Goal: Task Accomplishment & Management: Use online tool/utility

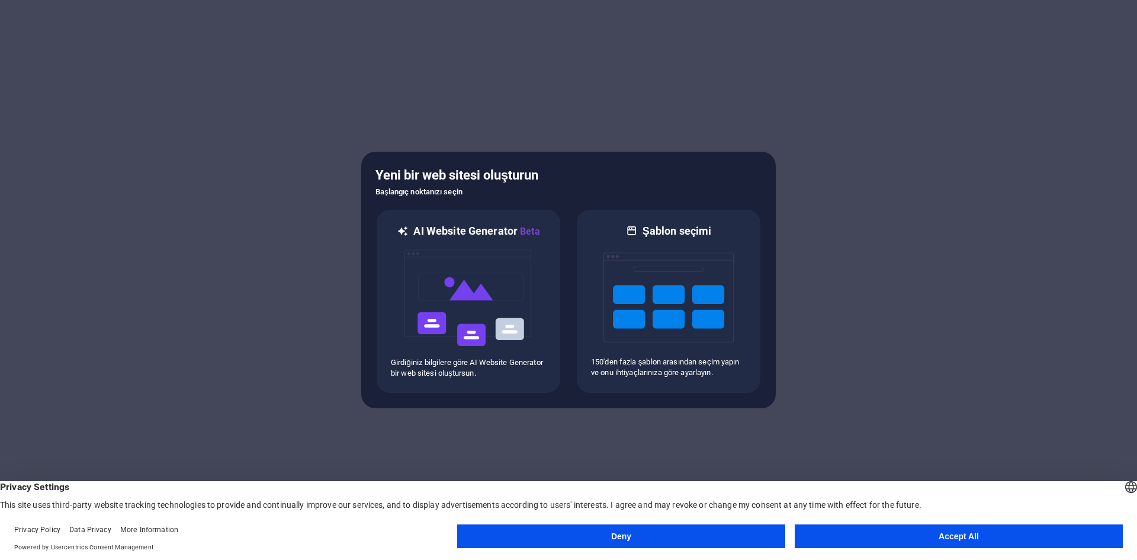
click at [941, 543] on button "Accept All" at bounding box center [959, 536] width 328 height 24
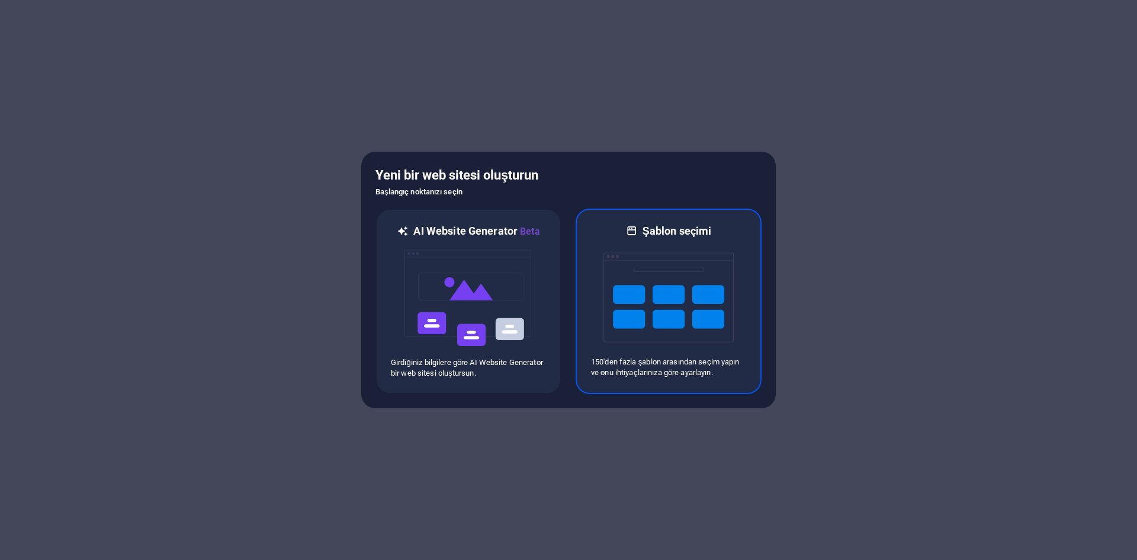
click at [614, 354] on img at bounding box center [669, 297] width 130 height 118
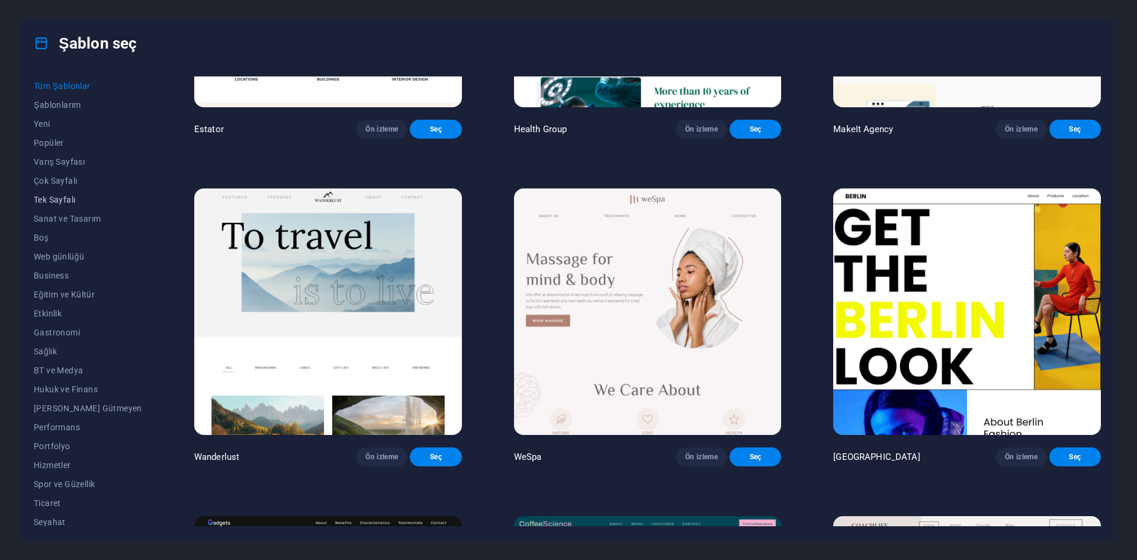
scroll to position [24, 0]
click at [74, 405] on span "Performans" at bounding box center [88, 402] width 108 height 9
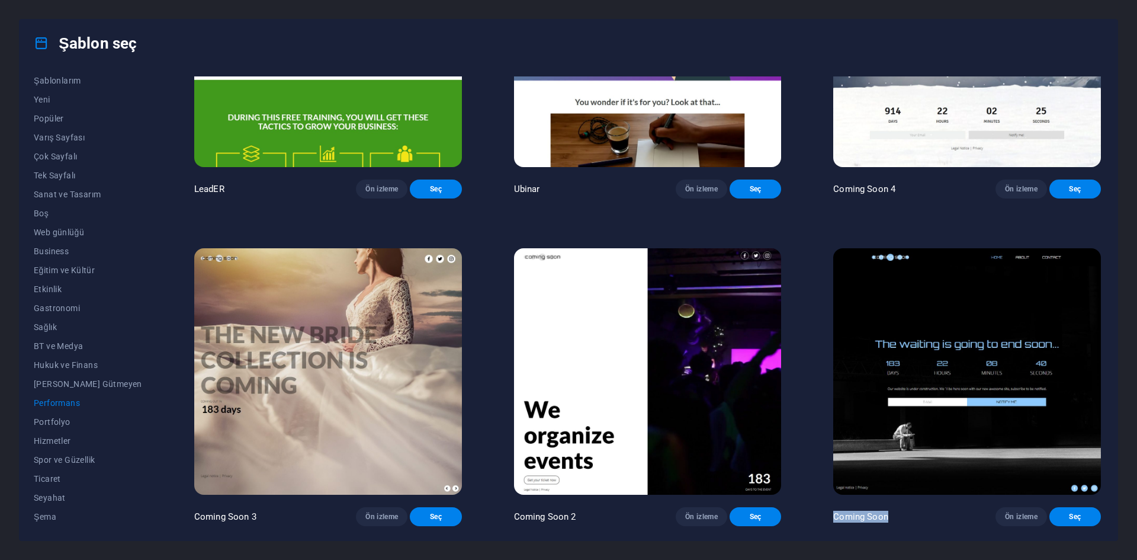
drag, startPoint x: 903, startPoint y: 523, endPoint x: 817, endPoint y: 514, distance: 86.9
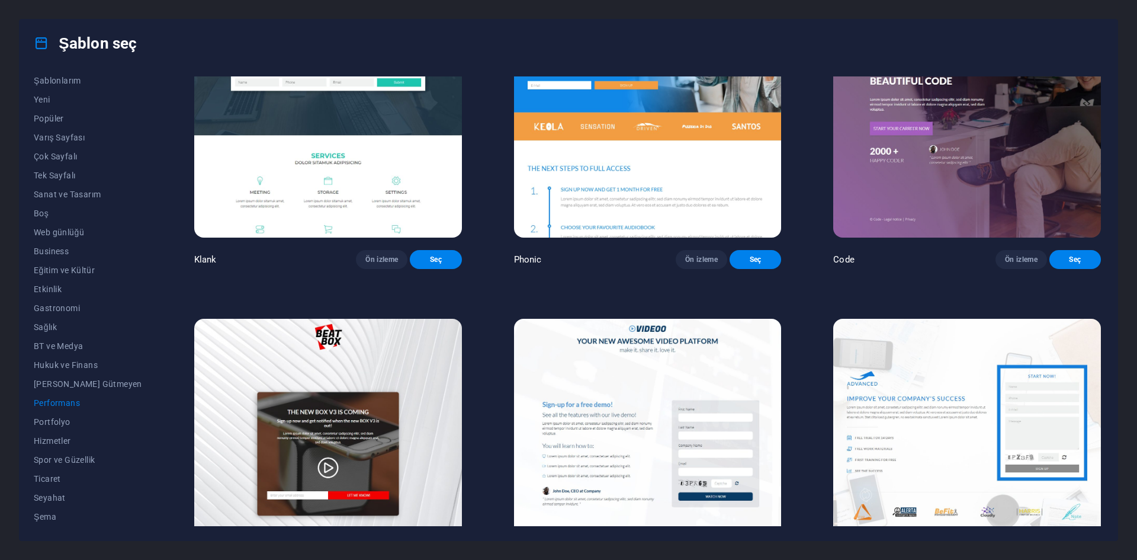
scroll to position [0, 0]
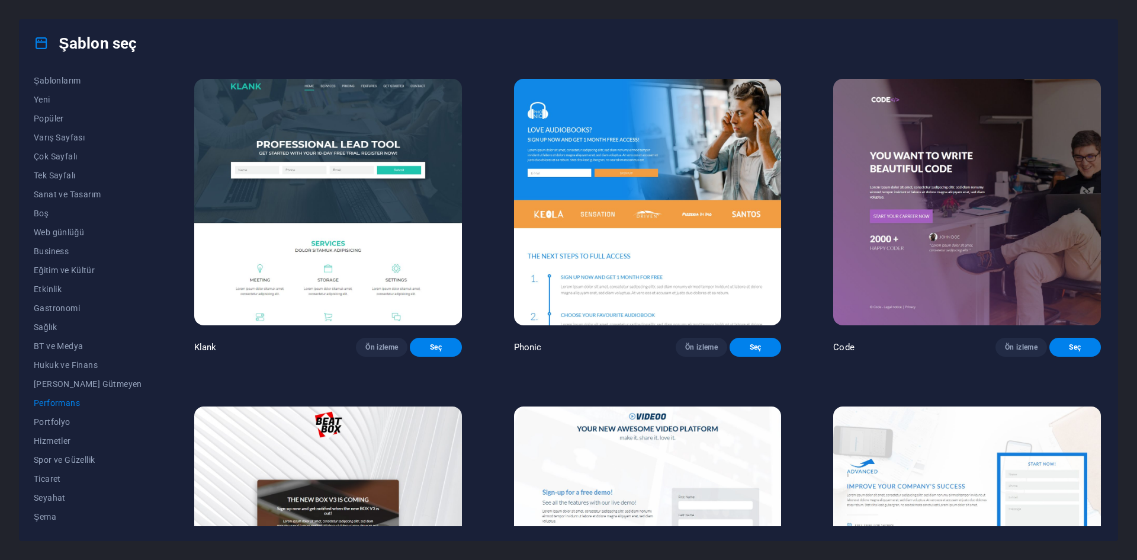
click at [108, 47] on h4 "Şablon seç" at bounding box center [85, 43] width 103 height 19
click at [75, 79] on span "Şablonlarım" at bounding box center [88, 80] width 108 height 9
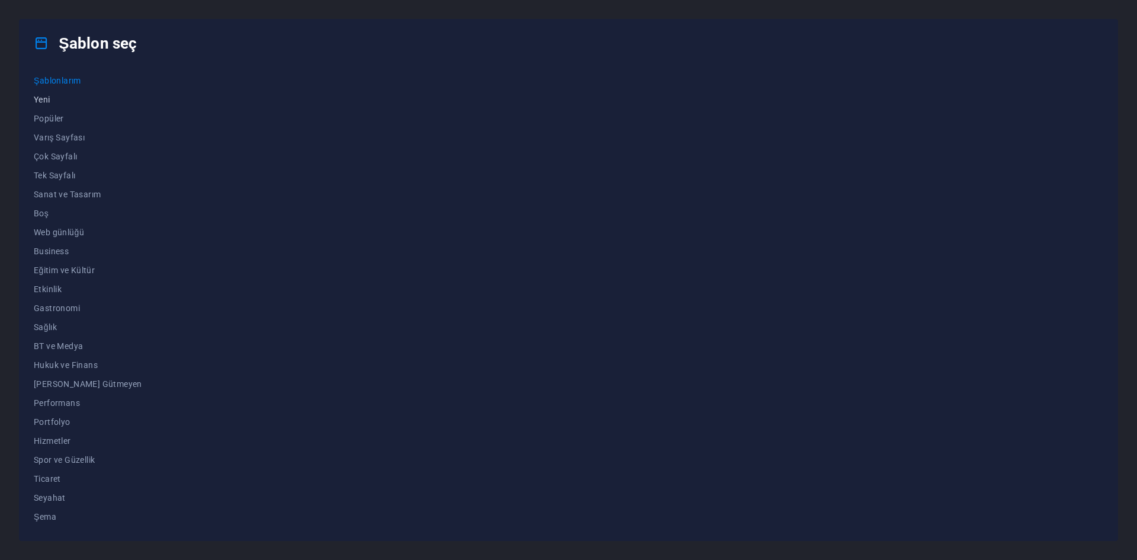
click at [52, 100] on span "Yeni" at bounding box center [88, 99] width 108 height 9
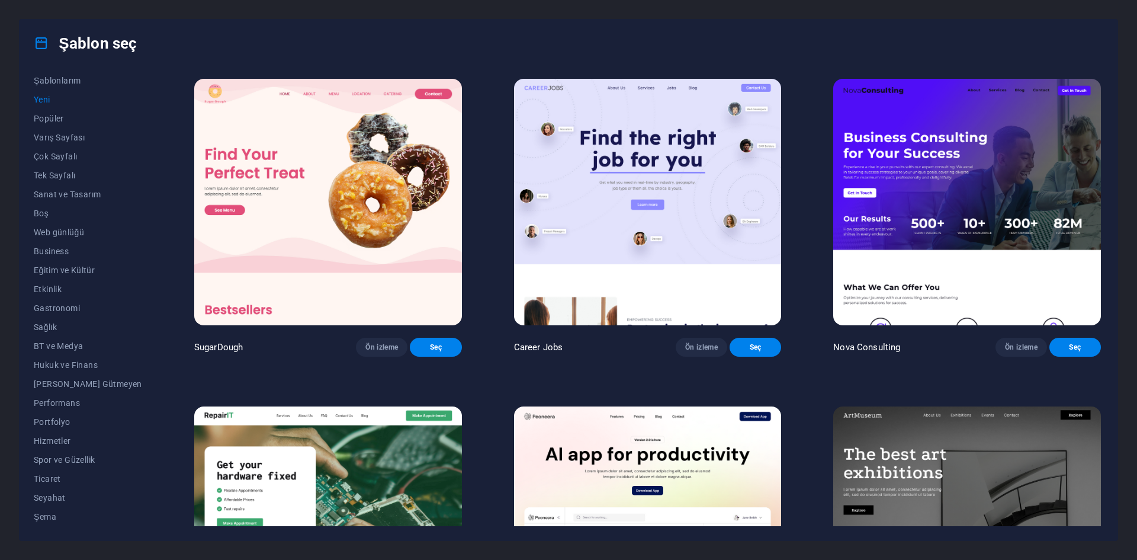
click at [633, 259] on img at bounding box center [648, 202] width 268 height 246
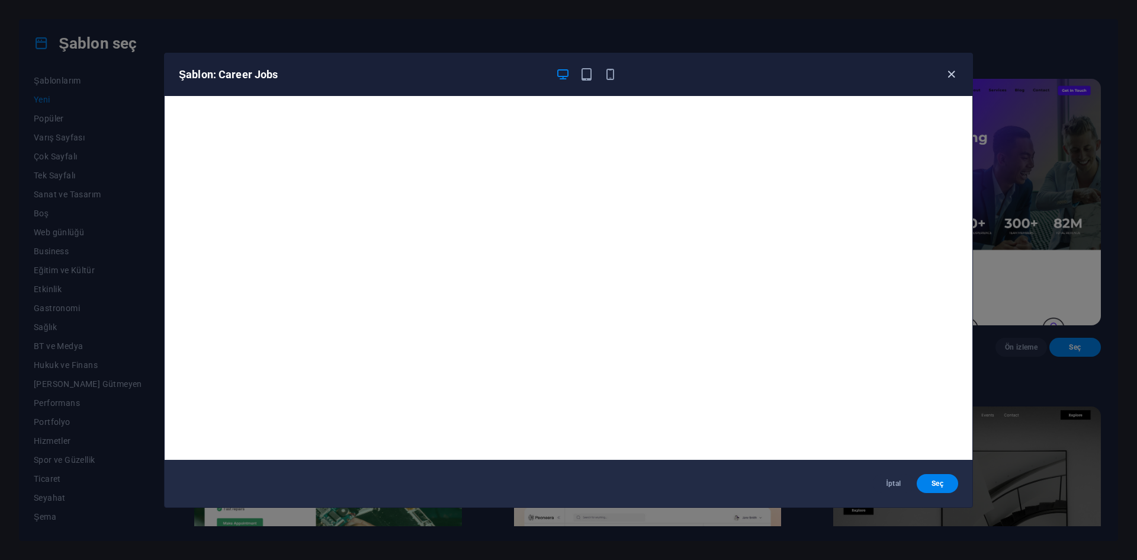
click at [950, 72] on icon "button" at bounding box center [952, 75] width 14 height 14
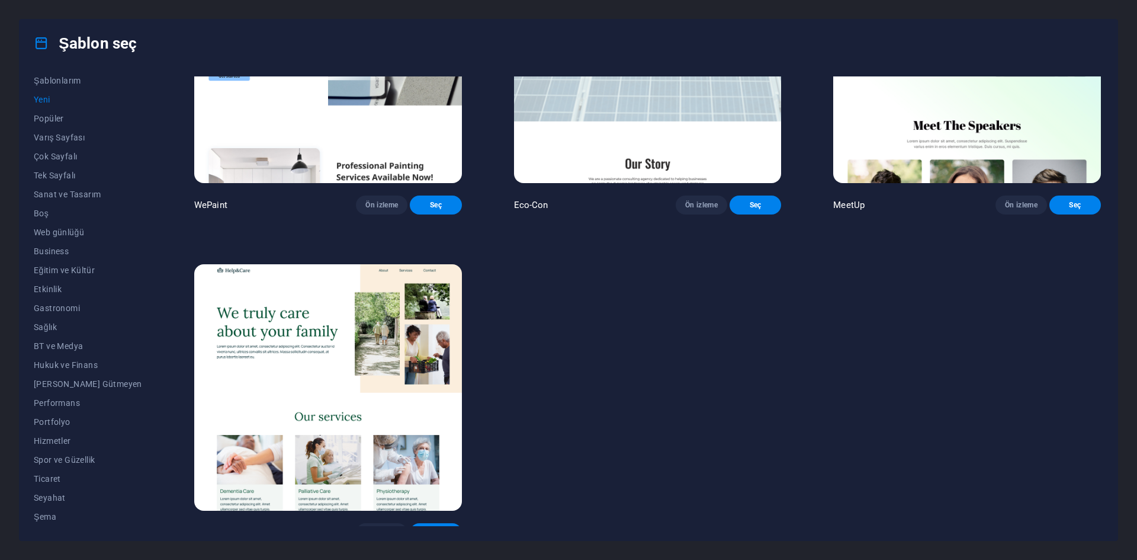
scroll to position [1175, 0]
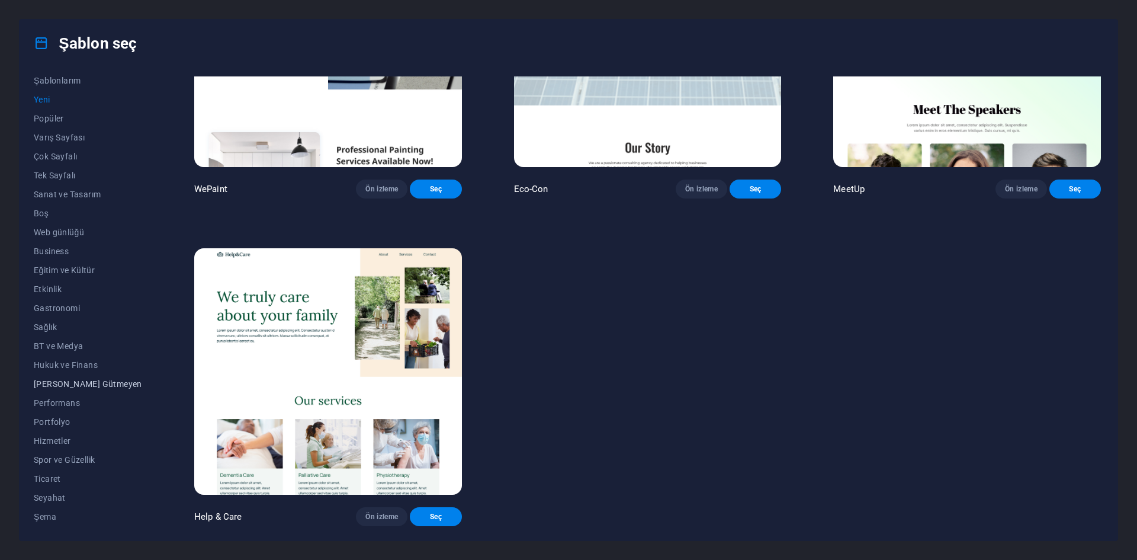
click at [77, 380] on span "Kâr Amacı Gütmeyen" at bounding box center [88, 383] width 108 height 9
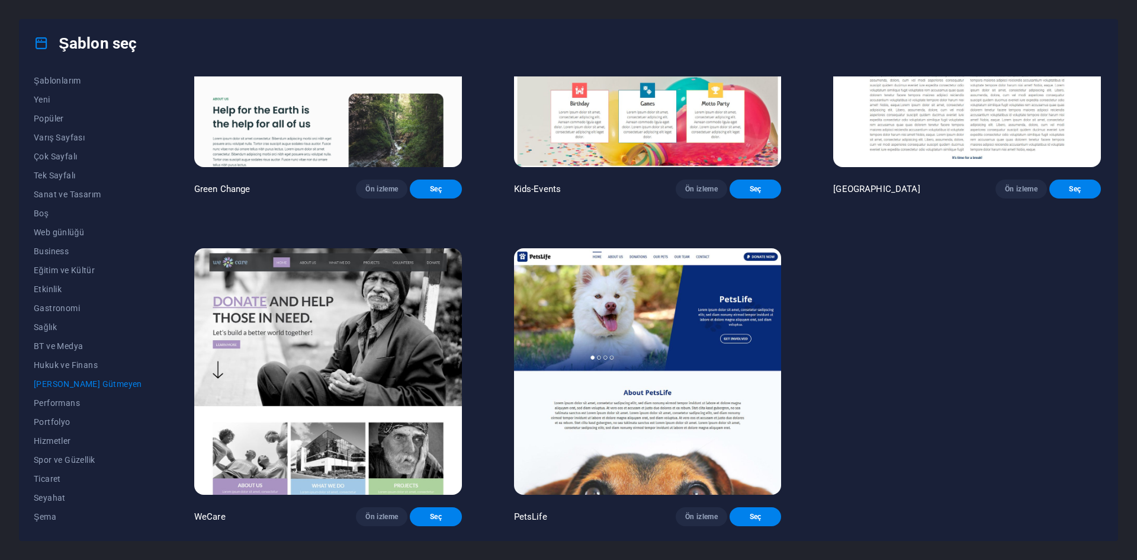
scroll to position [0, 0]
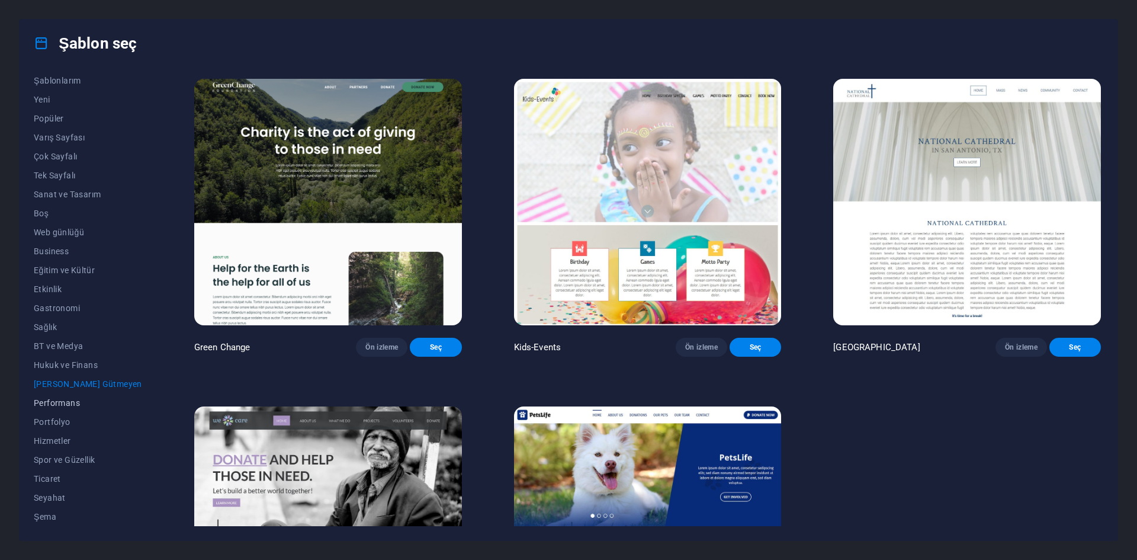
click at [68, 400] on span "Performans" at bounding box center [88, 402] width 108 height 9
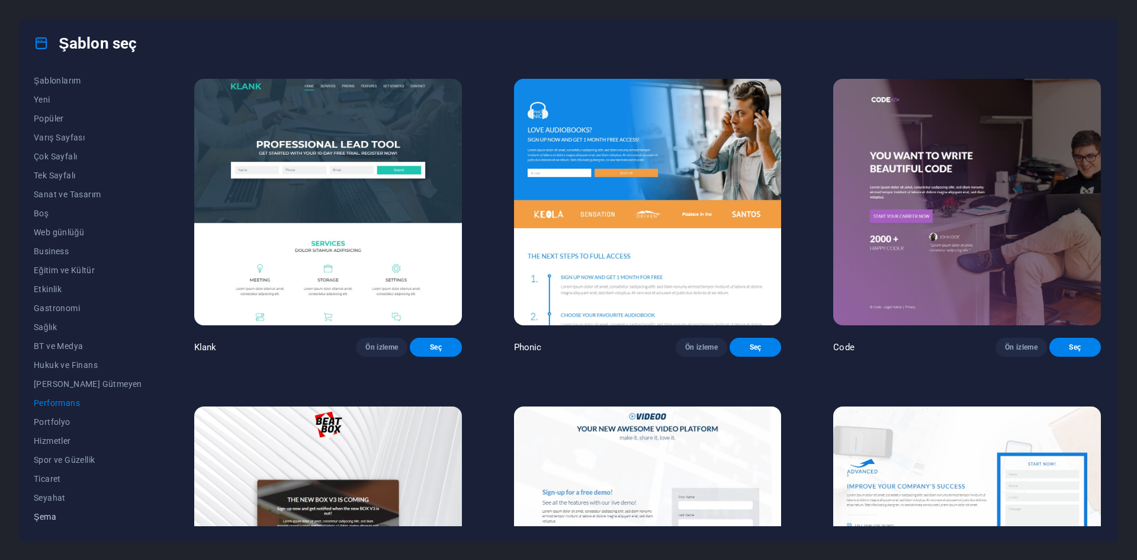
click at [57, 520] on span "Şema" at bounding box center [88, 516] width 108 height 9
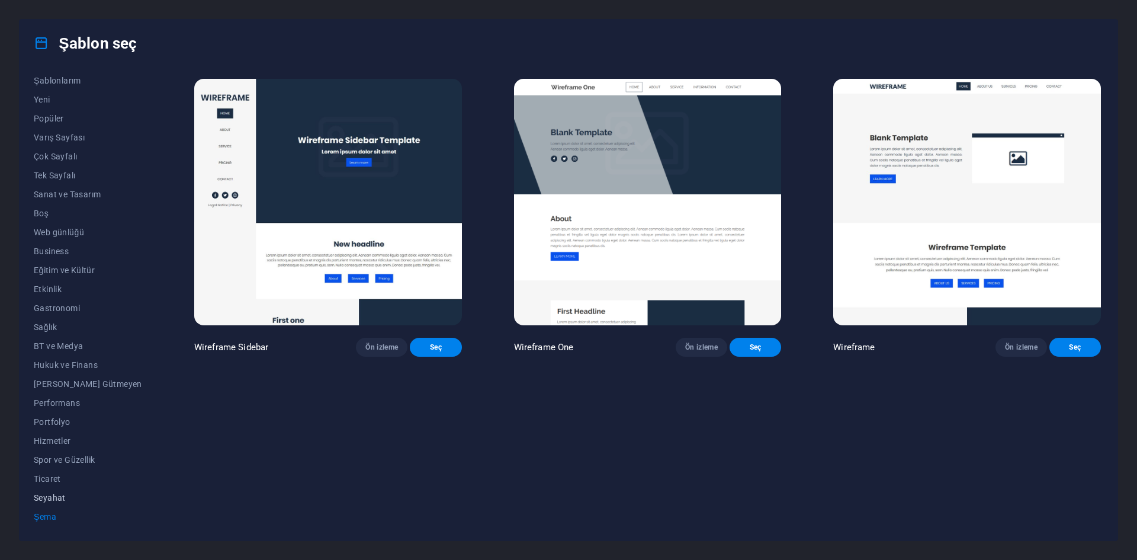
click at [41, 502] on button "Seyahat" at bounding box center [88, 497] width 108 height 19
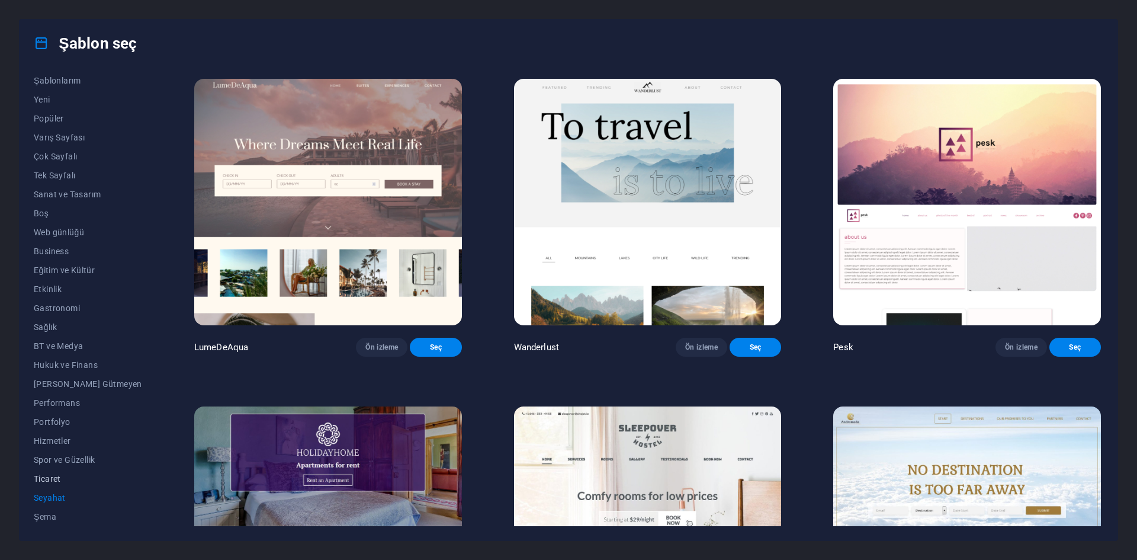
click at [56, 478] on span "Ticaret" at bounding box center [88, 478] width 108 height 9
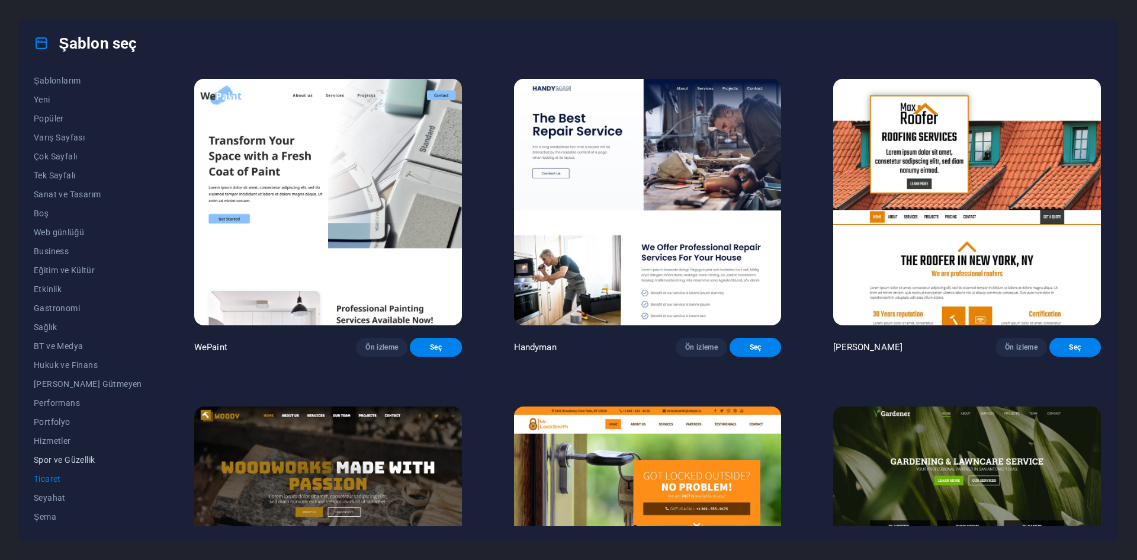
click at [72, 457] on span "Spor ve Güzellik" at bounding box center [88, 459] width 108 height 9
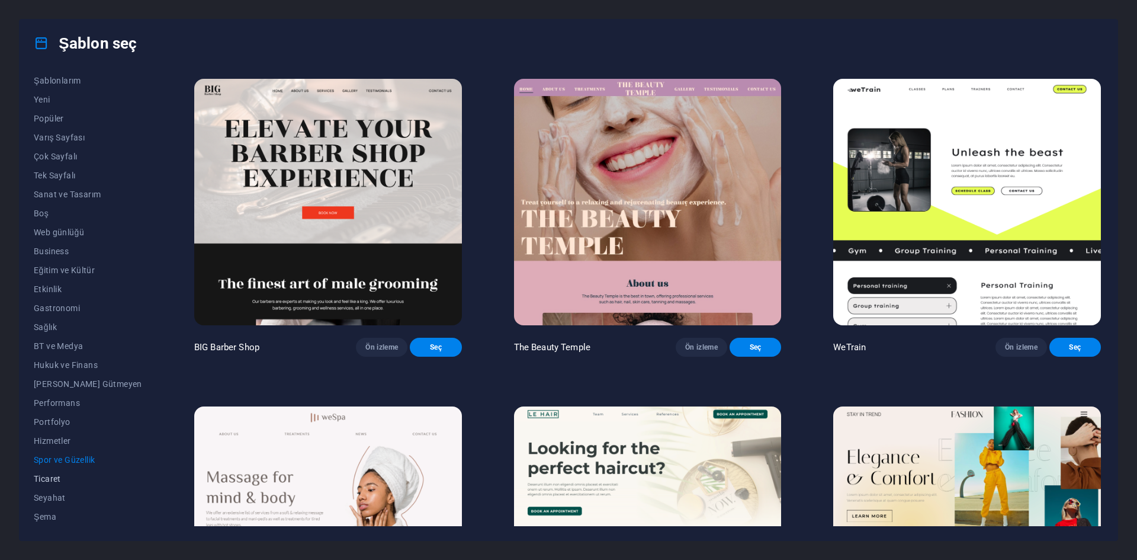
click at [58, 470] on button "Ticaret" at bounding box center [88, 478] width 108 height 19
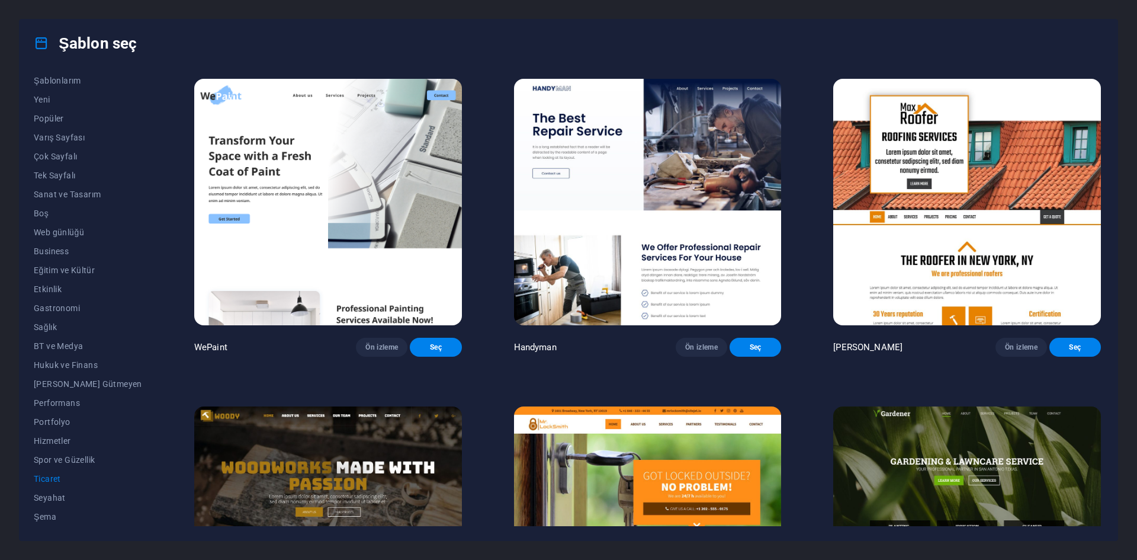
scroll to position [237, 0]
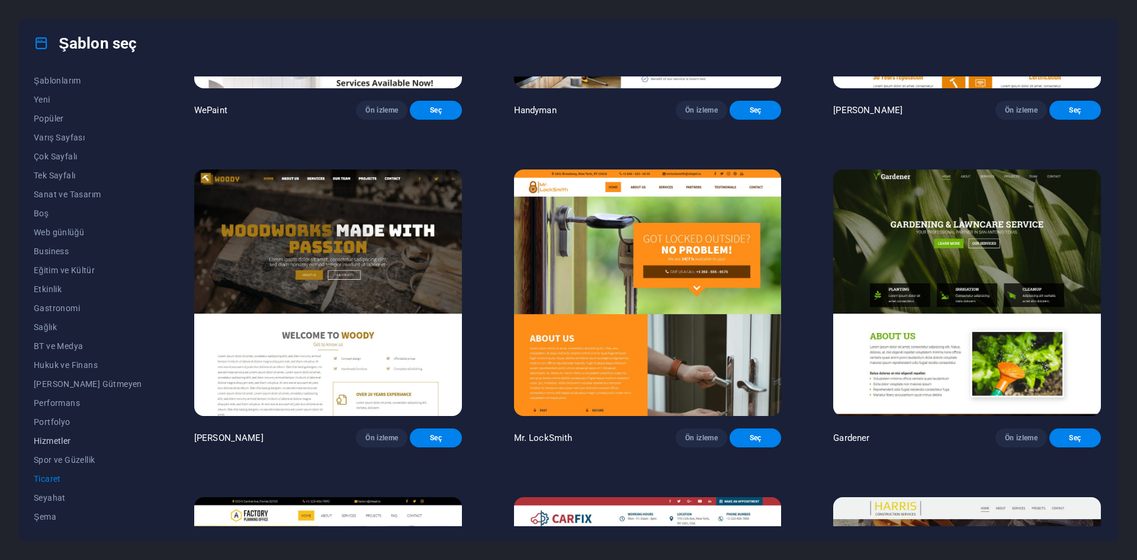
click at [42, 439] on span "Hizmetler" at bounding box center [88, 440] width 108 height 9
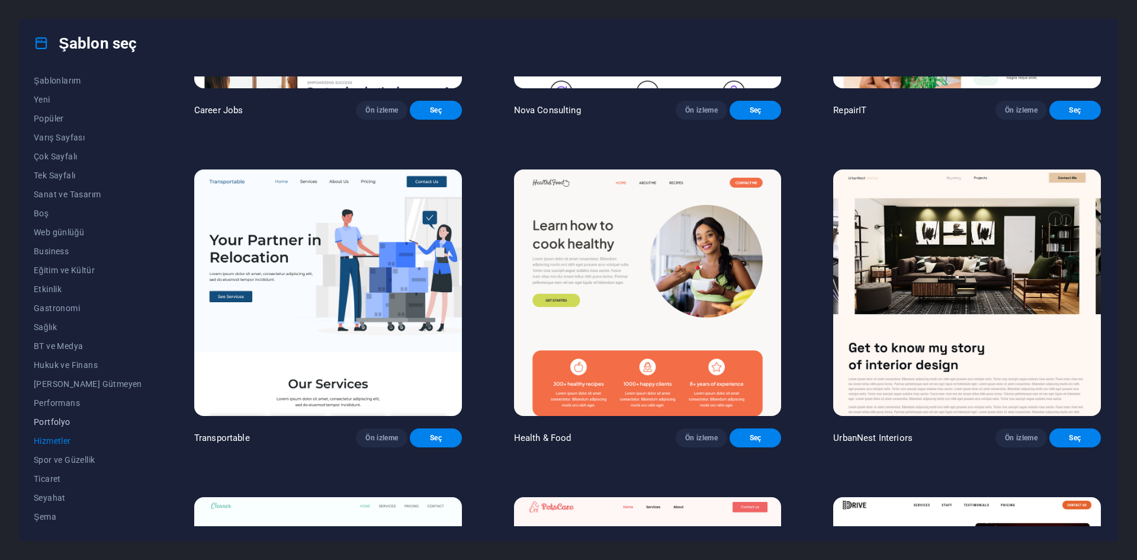
click at [62, 418] on span "Portfolyo" at bounding box center [88, 421] width 108 height 9
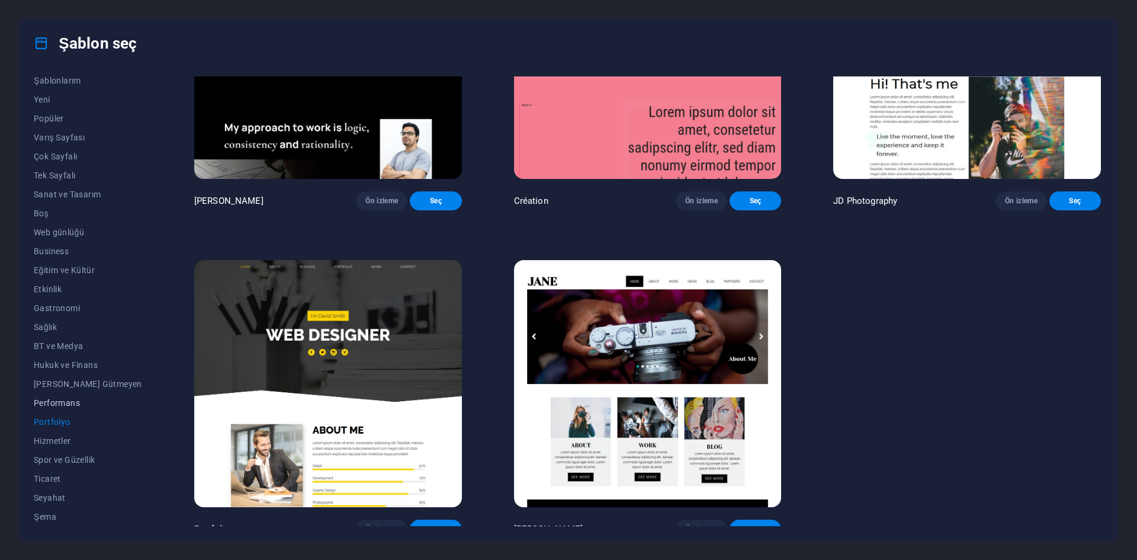
click at [46, 397] on button "Performans" at bounding box center [88, 402] width 108 height 19
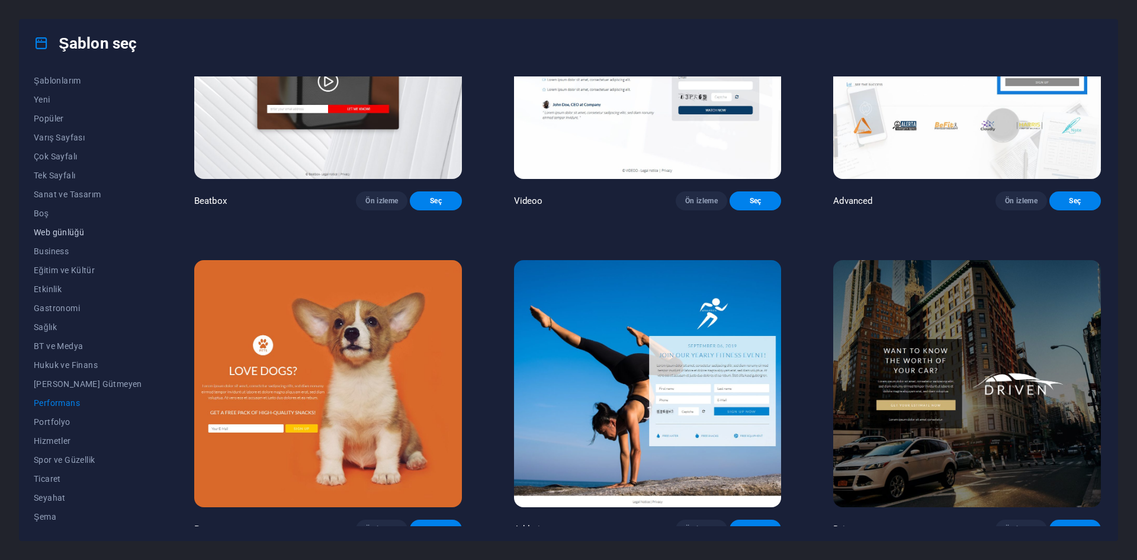
click at [51, 239] on button "Web günlüğü" at bounding box center [88, 232] width 108 height 19
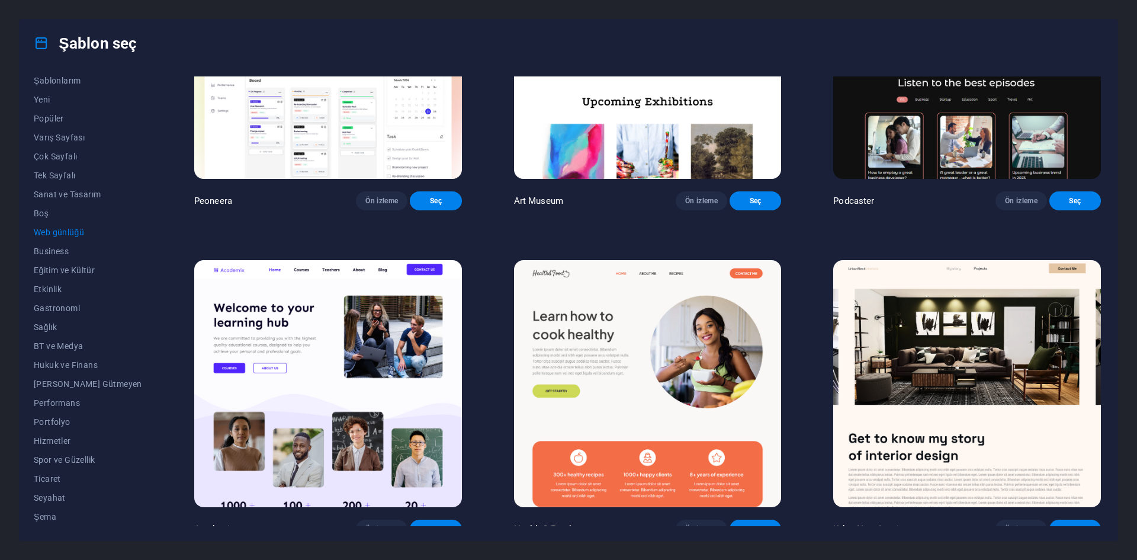
scroll to position [0, 0]
click at [55, 147] on span "Popüler" at bounding box center [88, 142] width 108 height 9
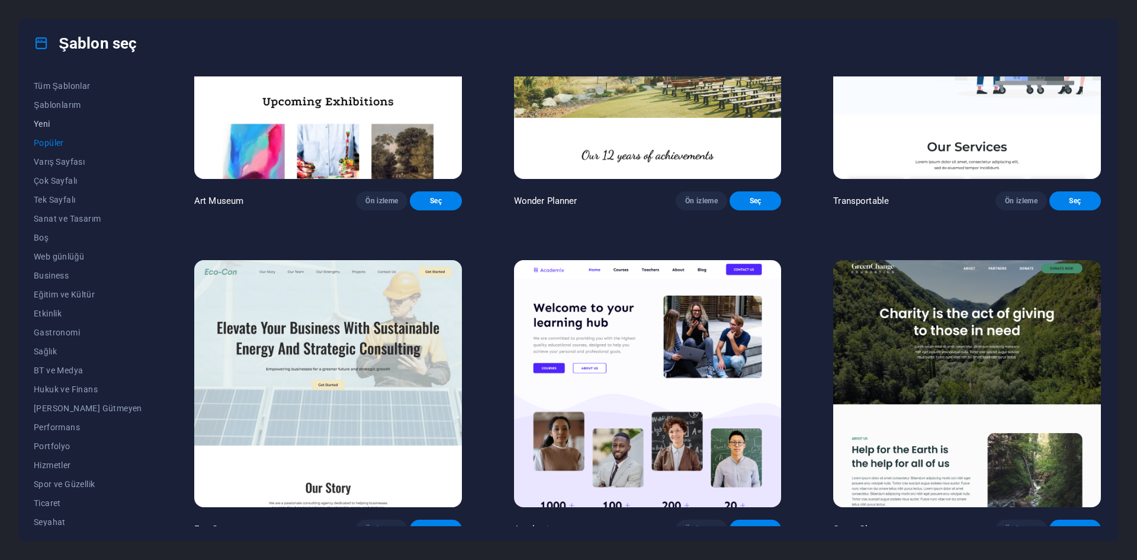
click at [50, 128] on span "Yeni" at bounding box center [88, 123] width 108 height 9
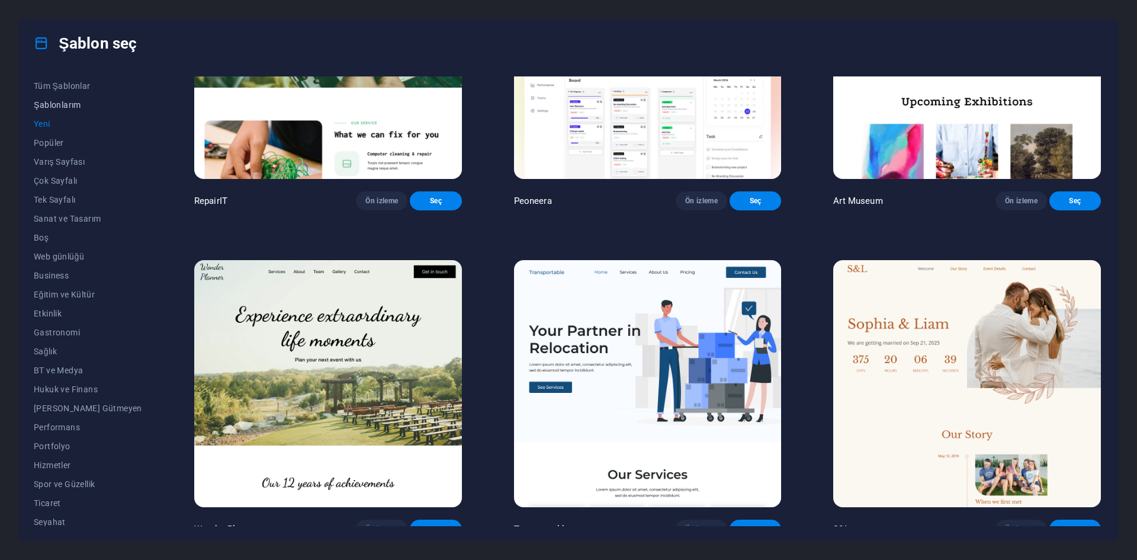
click at [53, 102] on span "Şablonlarım" at bounding box center [88, 104] width 108 height 9
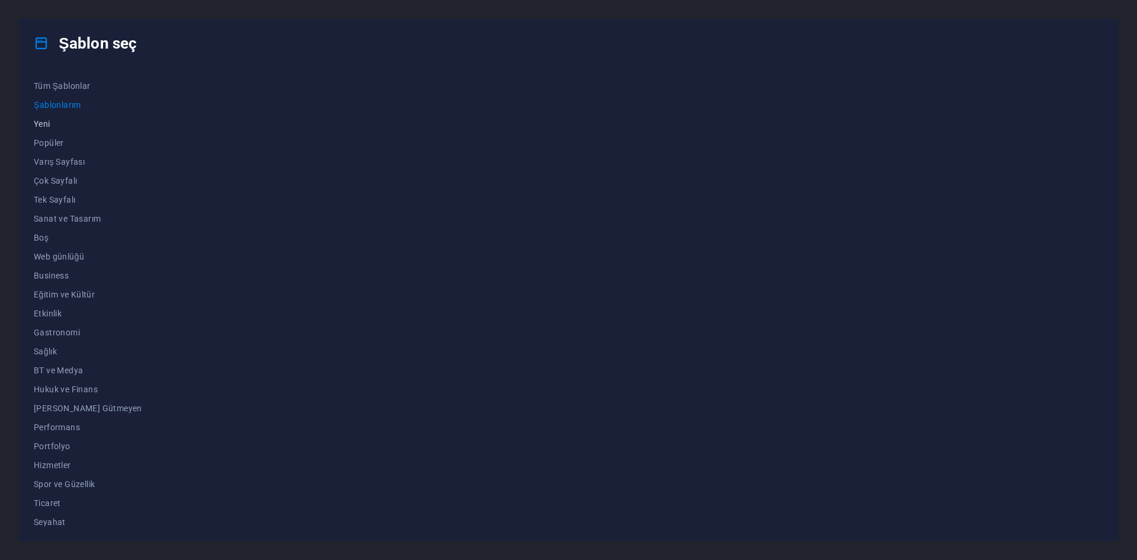
click at [45, 117] on button "Yeni" at bounding box center [88, 123] width 108 height 19
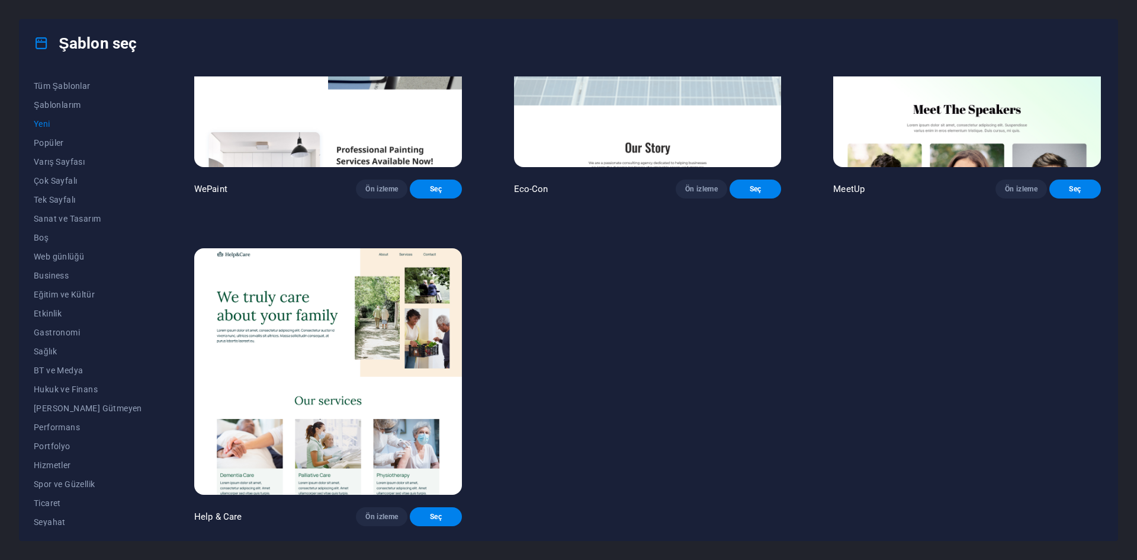
scroll to position [819, 0]
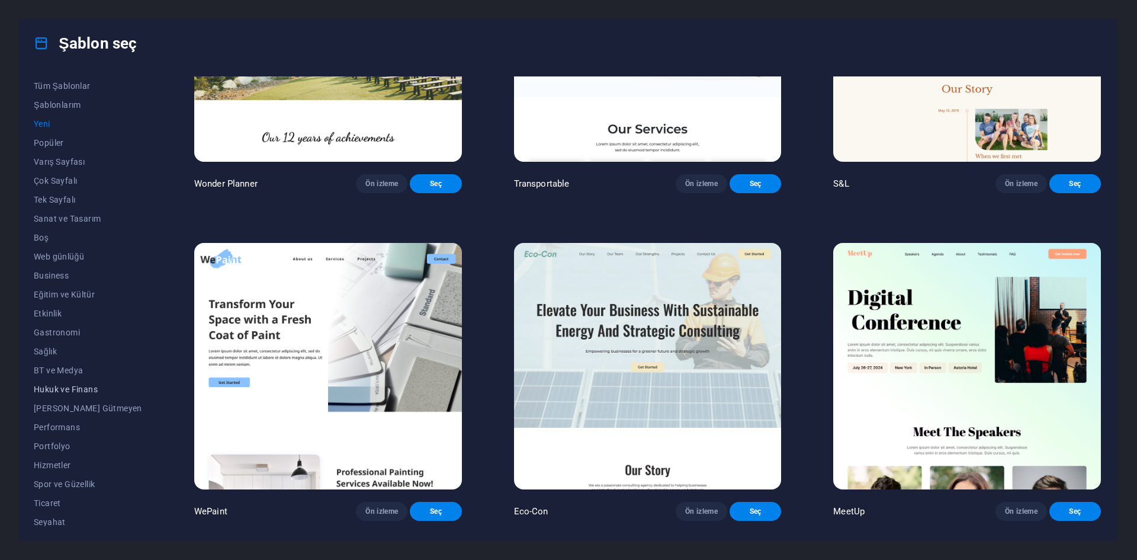
click at [74, 382] on button "Hukuk ve Finans" at bounding box center [88, 389] width 108 height 19
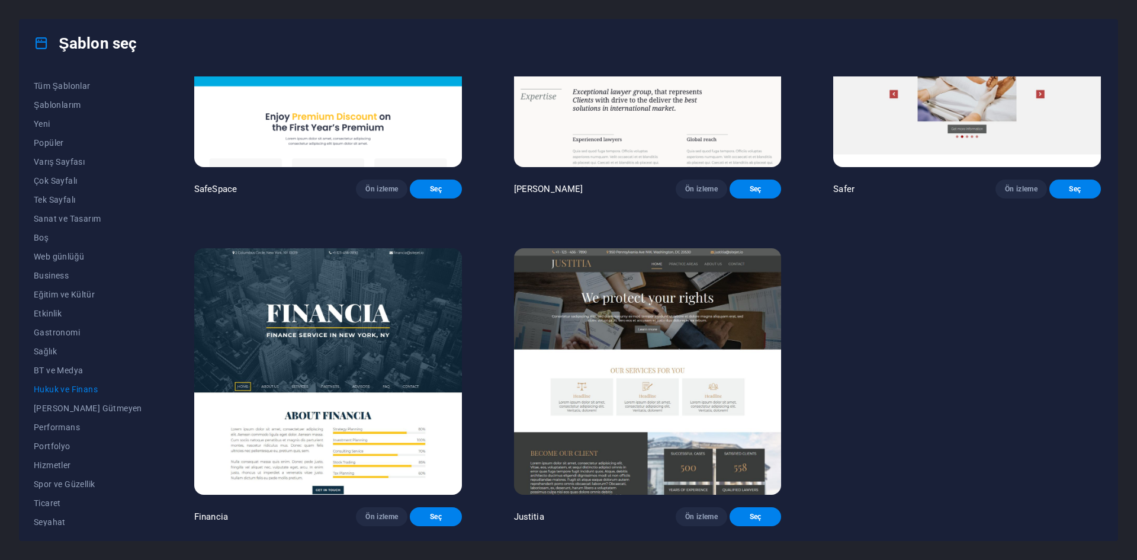
scroll to position [0, 0]
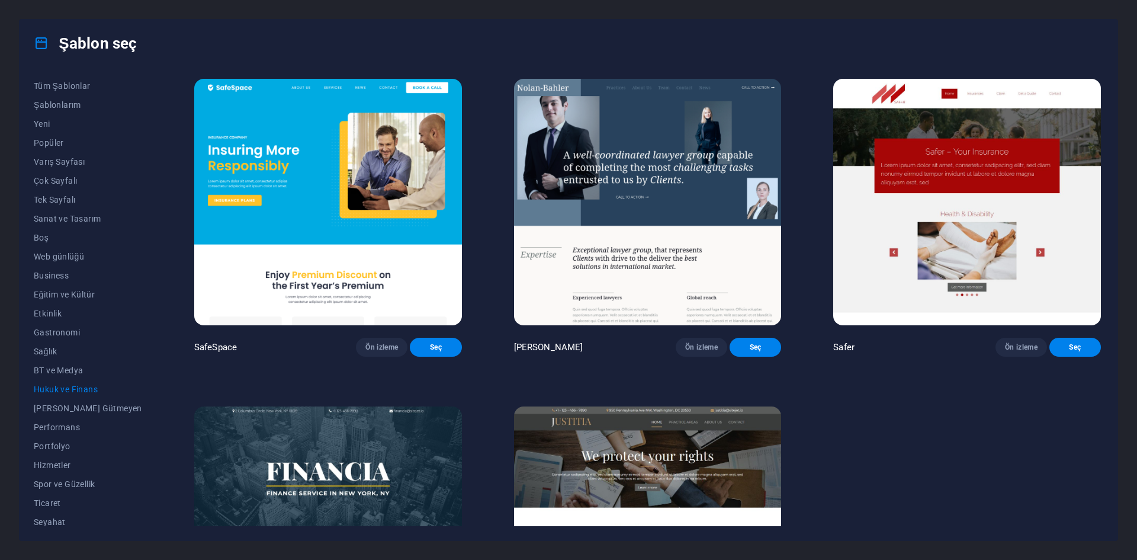
click at [65, 76] on div "Tüm Şablonlar Şablonlarım Yeni Popüler Varış Sayfası Çok Sayfalı Tek Sayfalı Sa…" at bounding box center [569, 303] width 1098 height 473
click at [65, 78] on button "Tüm Şablonlar" at bounding box center [88, 85] width 108 height 19
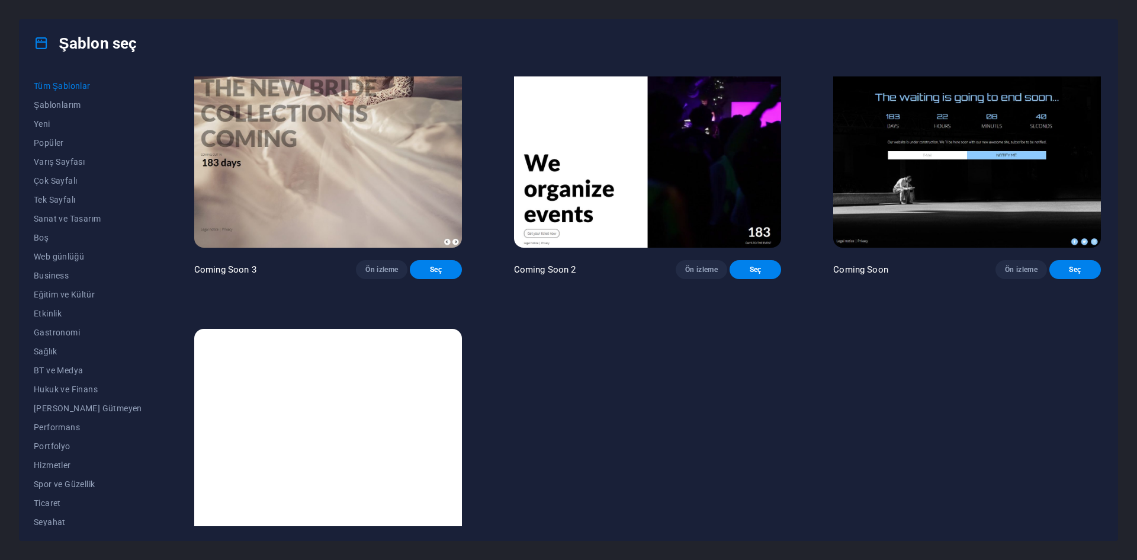
scroll to position [18109, 0]
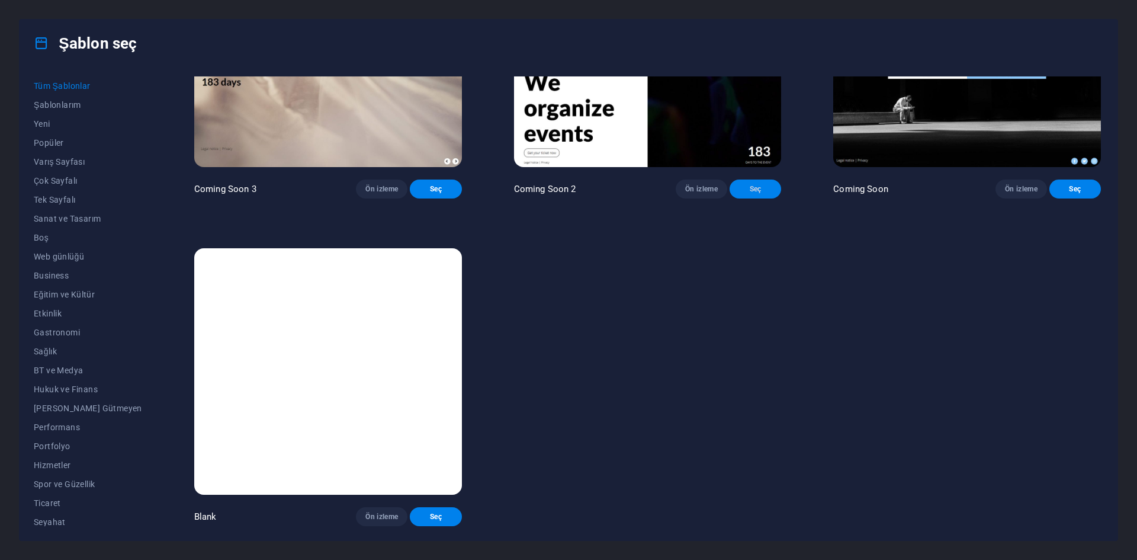
click at [757, 194] on span "Seç" at bounding box center [755, 188] width 33 height 9
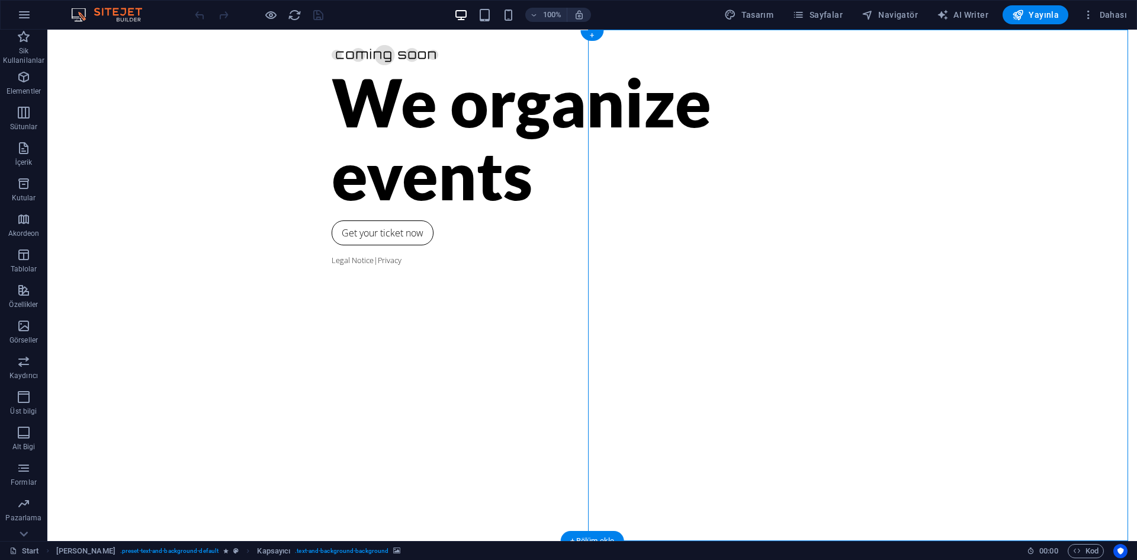
drag, startPoint x: 803, startPoint y: 255, endPoint x: 727, endPoint y: 252, distance: 76.5
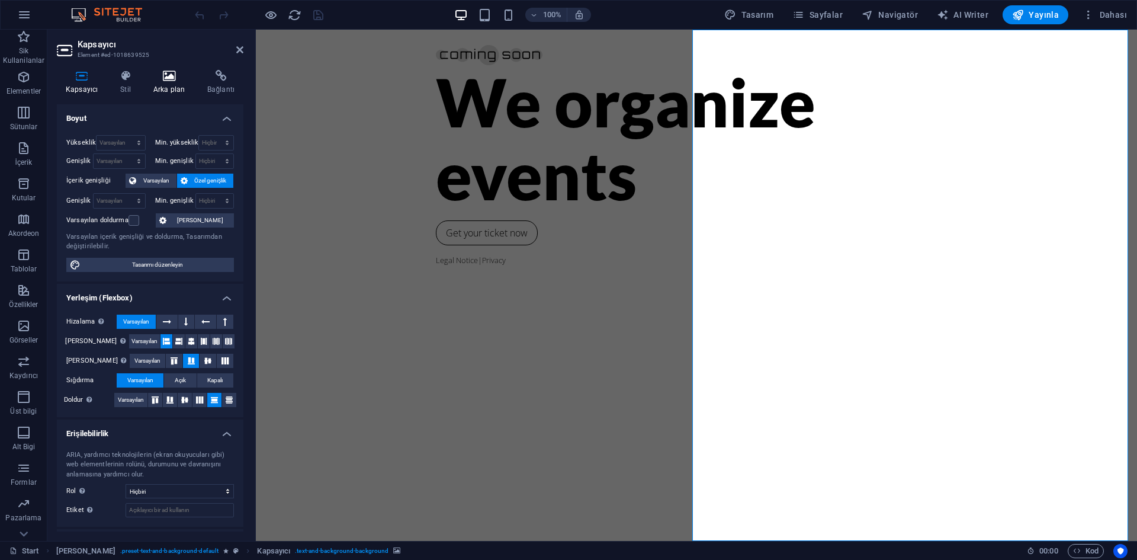
click at [175, 73] on icon at bounding box center [169, 76] width 49 height 12
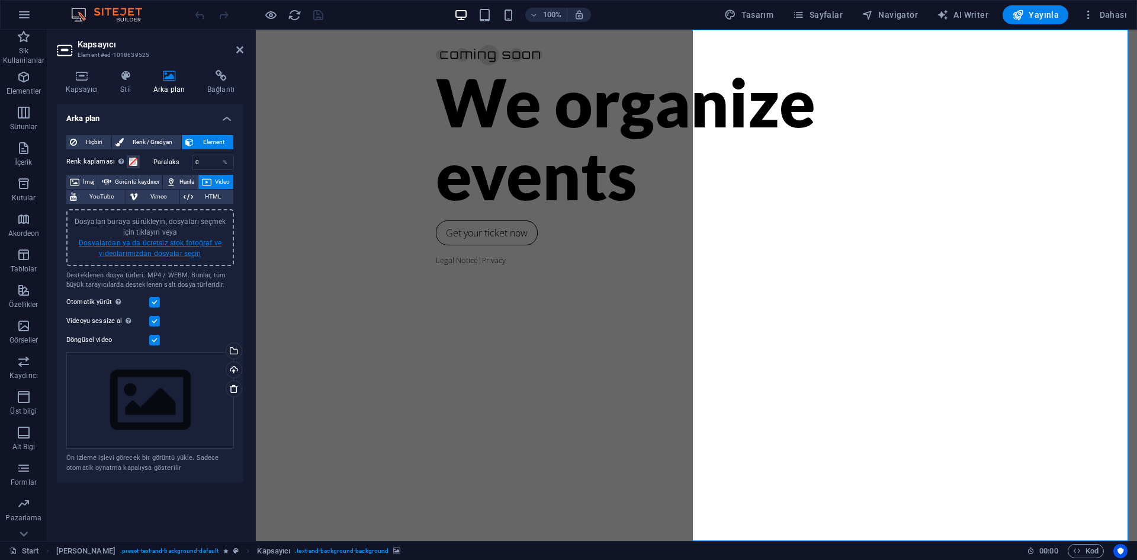
click at [195, 255] on link "Dosyalardan ya da ücretsiz stok fotoğraf ve videolarımızdan dosyalar seçin" at bounding box center [150, 248] width 143 height 19
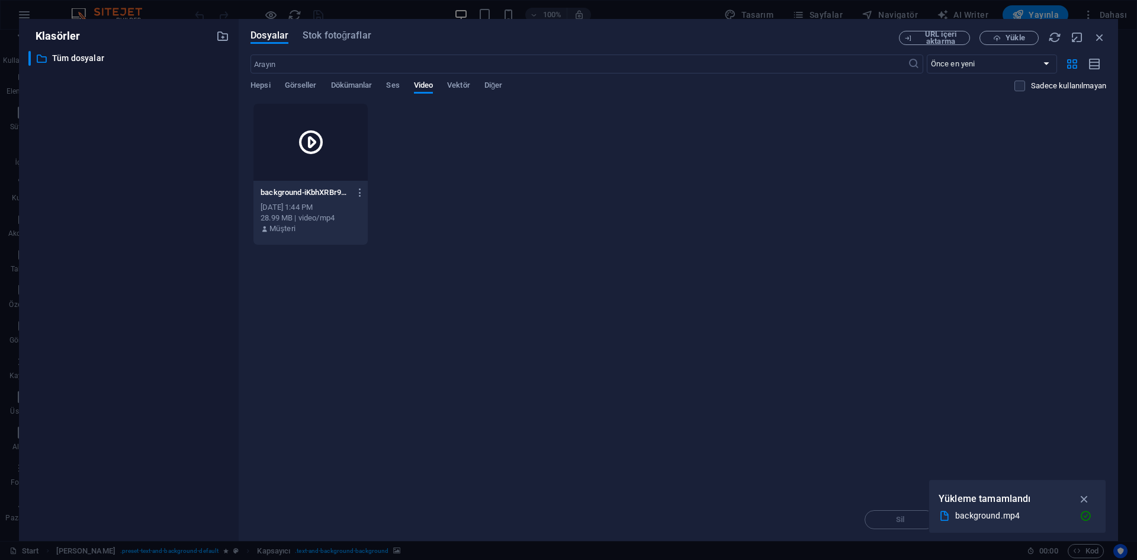
click at [300, 168] on div at bounding box center [311, 142] width 114 height 77
click at [1082, 502] on icon "button" at bounding box center [1085, 498] width 14 height 13
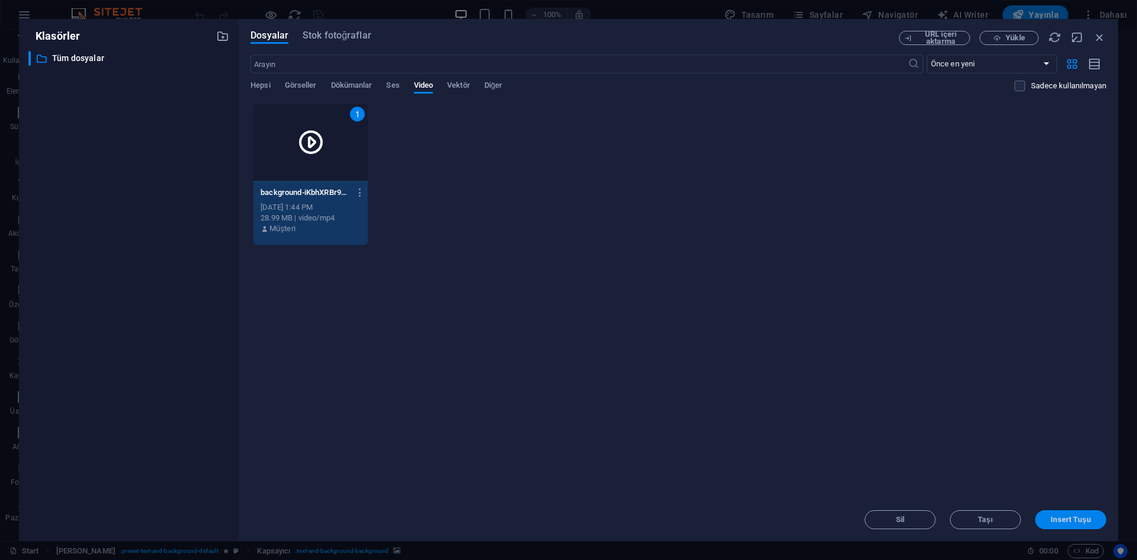
click at [1088, 518] on span "Insert Tuşu" at bounding box center [1071, 519] width 40 height 7
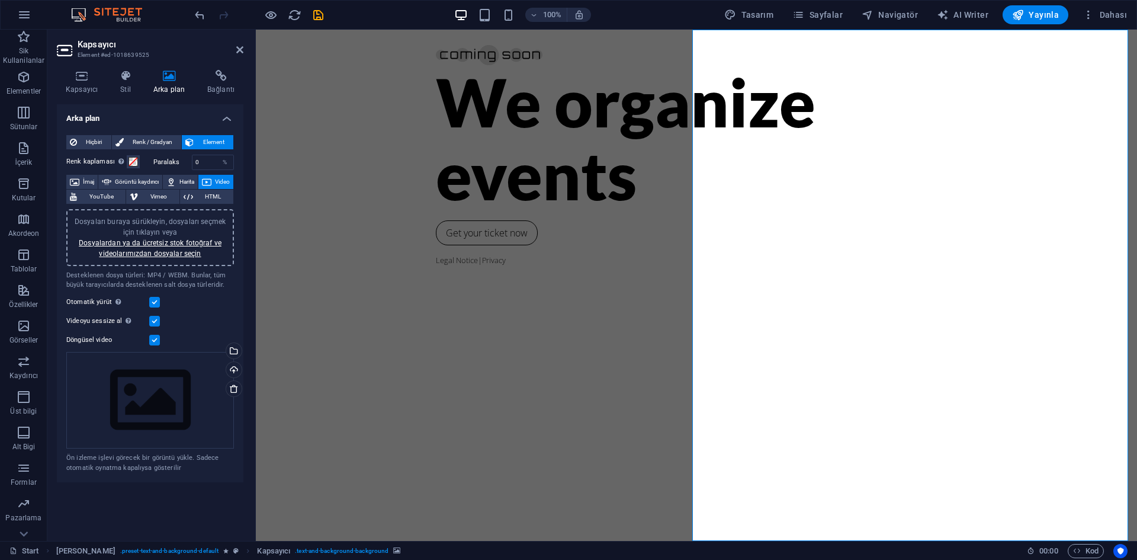
click at [163, 245] on link "Dosyalardan ya da ücretsiz stok fotoğraf ve videolarımızdan dosyalar seçin" at bounding box center [150, 248] width 143 height 19
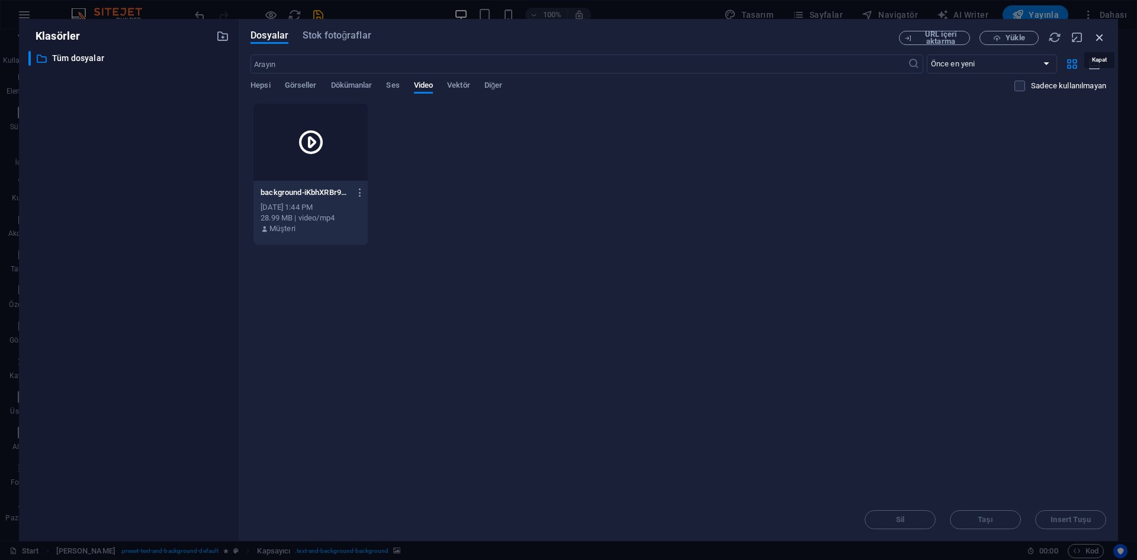
drag, startPoint x: 1101, startPoint y: 37, endPoint x: 831, endPoint y: 24, distance: 270.4
click at [1101, 37] on icon "button" at bounding box center [1100, 37] width 13 height 13
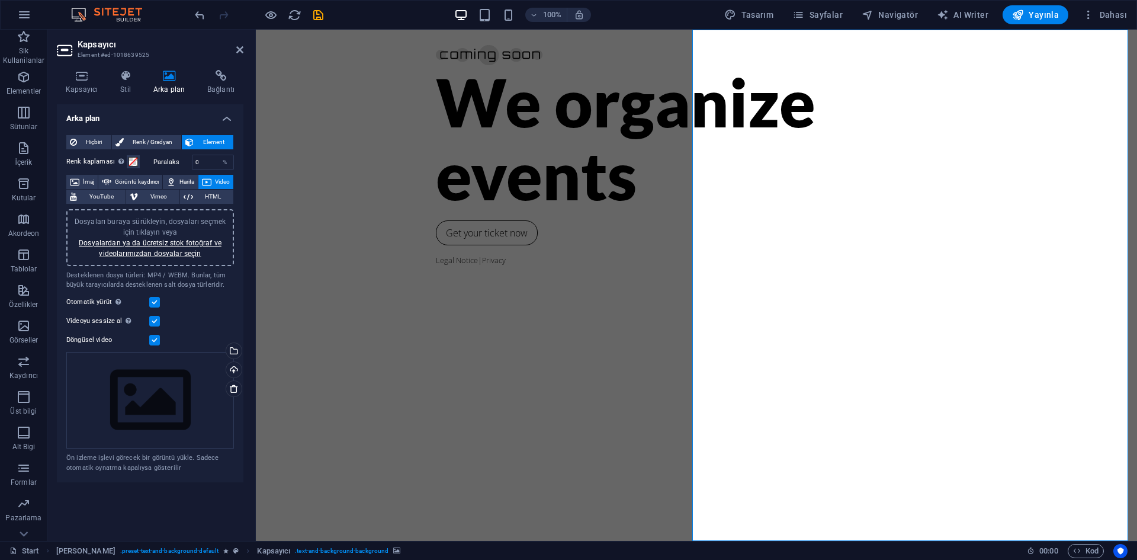
click at [620, 209] on div "We organize events Get your ticket now Legal Notice | Privacy" at bounding box center [697, 285] width 882 height 511
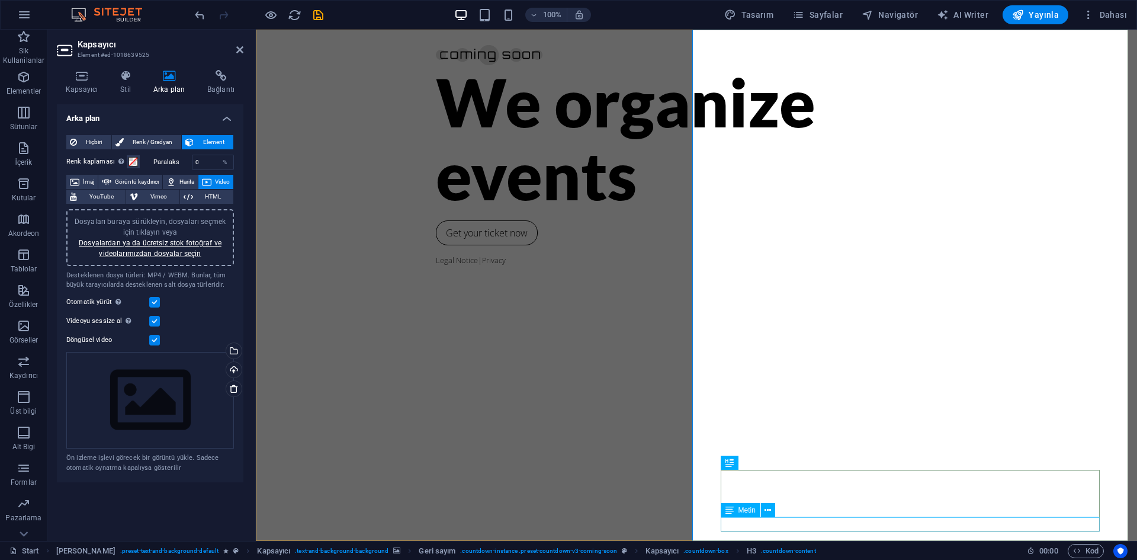
click at [82, 78] on icon at bounding box center [82, 76] width 50 height 12
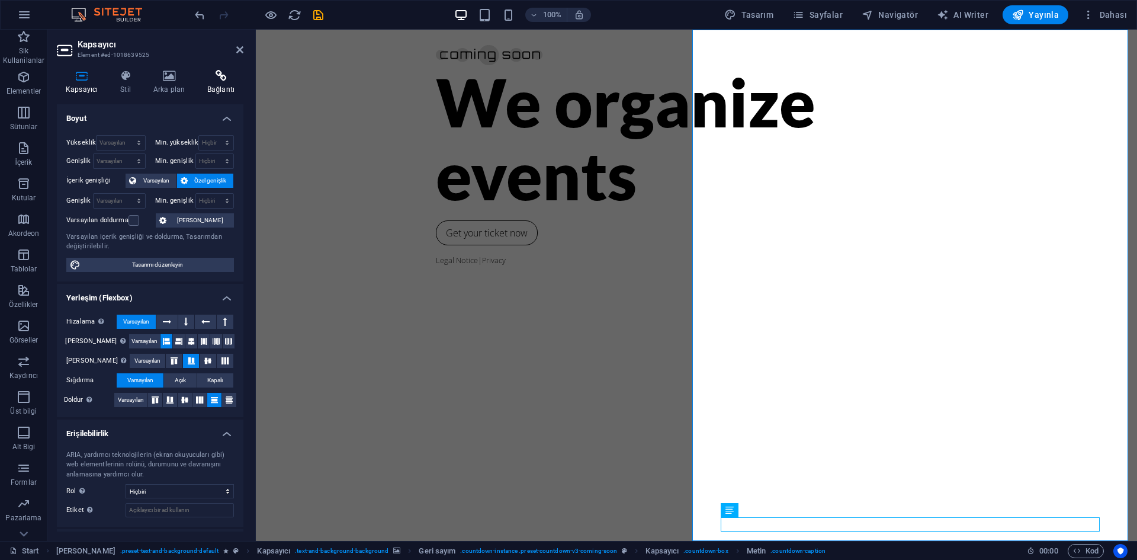
click at [223, 76] on icon at bounding box center [220, 76] width 45 height 12
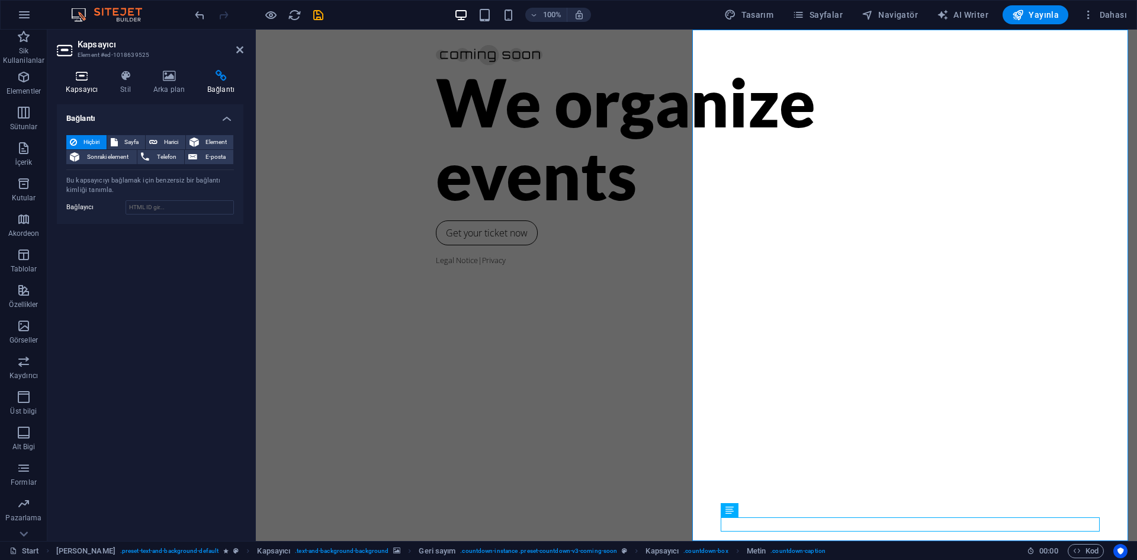
click at [86, 87] on h4 "Kapsayıcı" at bounding box center [84, 82] width 55 height 25
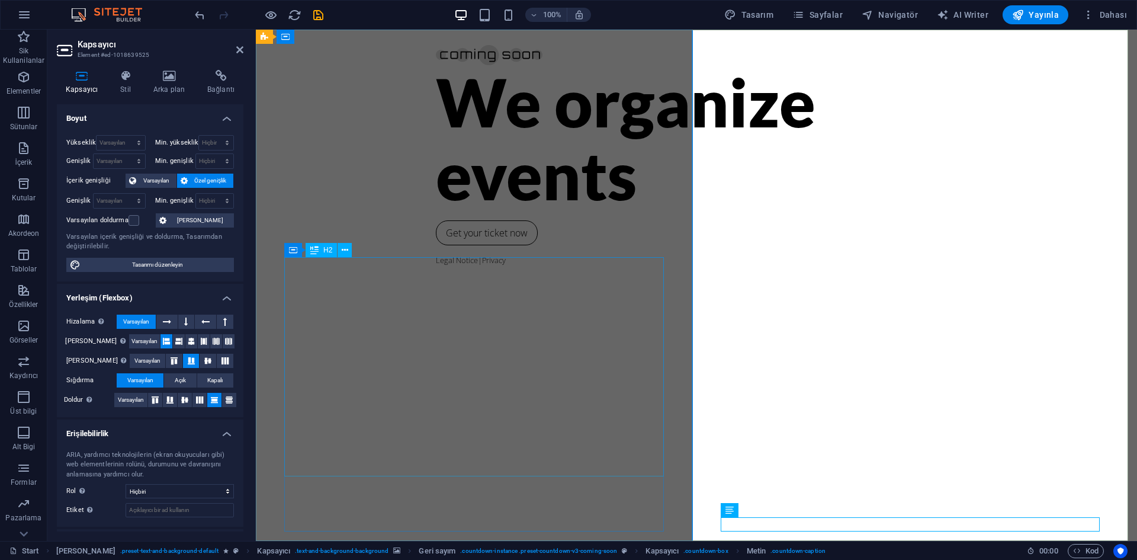
click at [499, 211] on div "We organize events" at bounding box center [696, 138] width 521 height 146
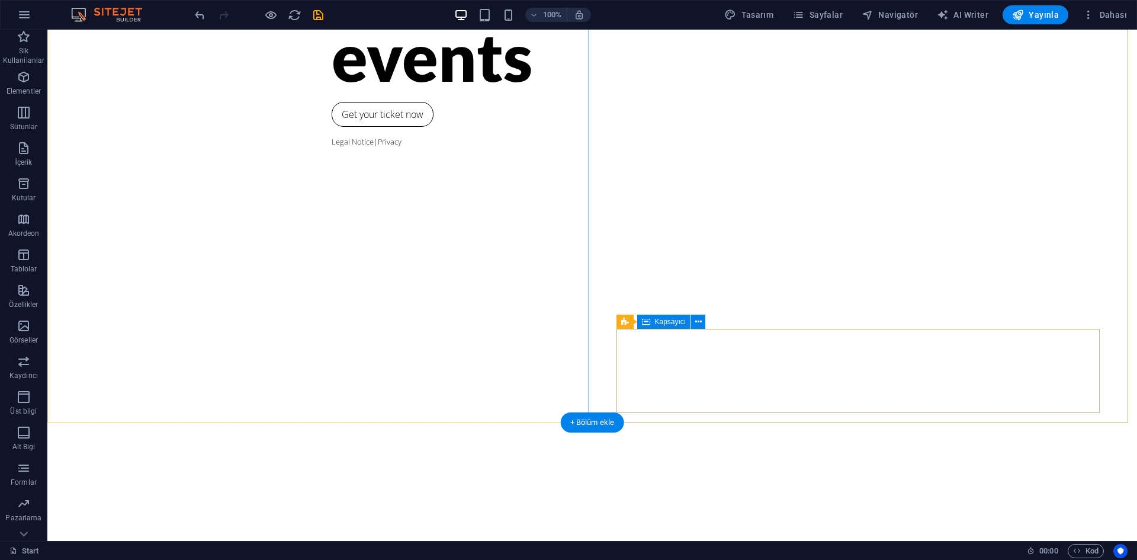
scroll to position [316, 0]
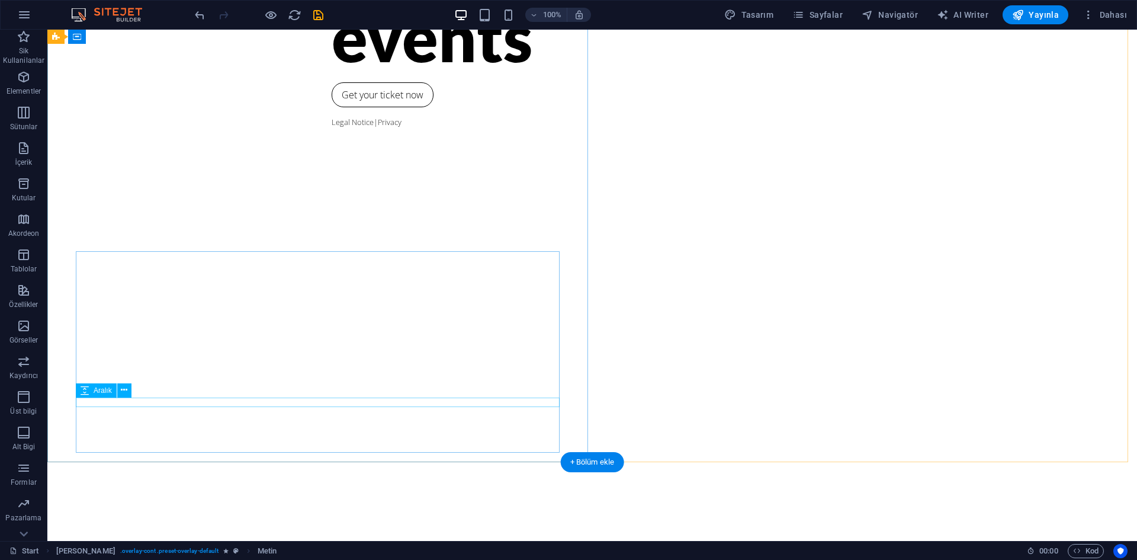
scroll to position [0, 0]
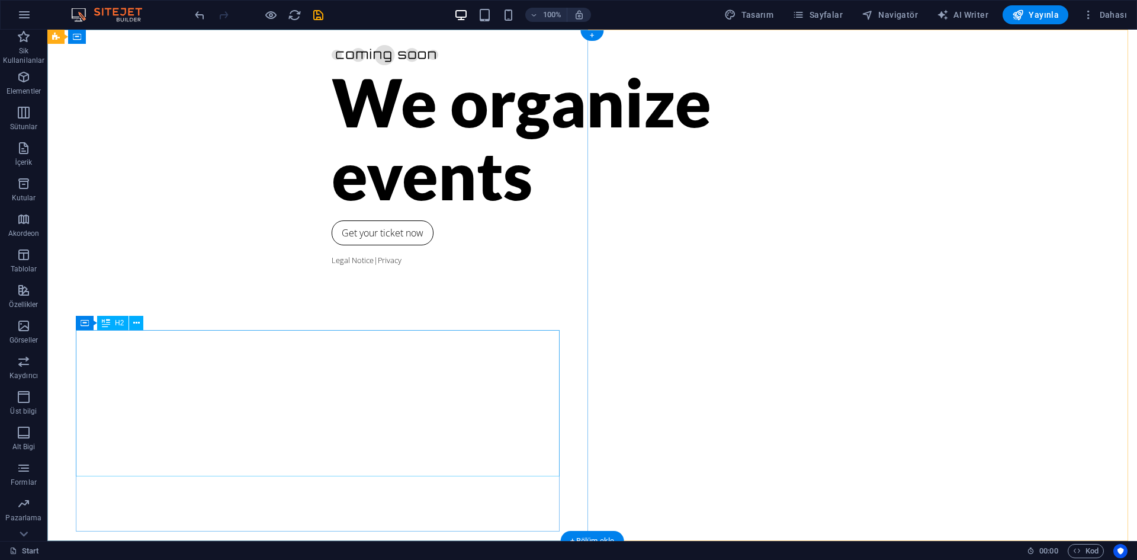
click at [332, 211] on div "We organize events" at bounding box center [592, 138] width 521 height 146
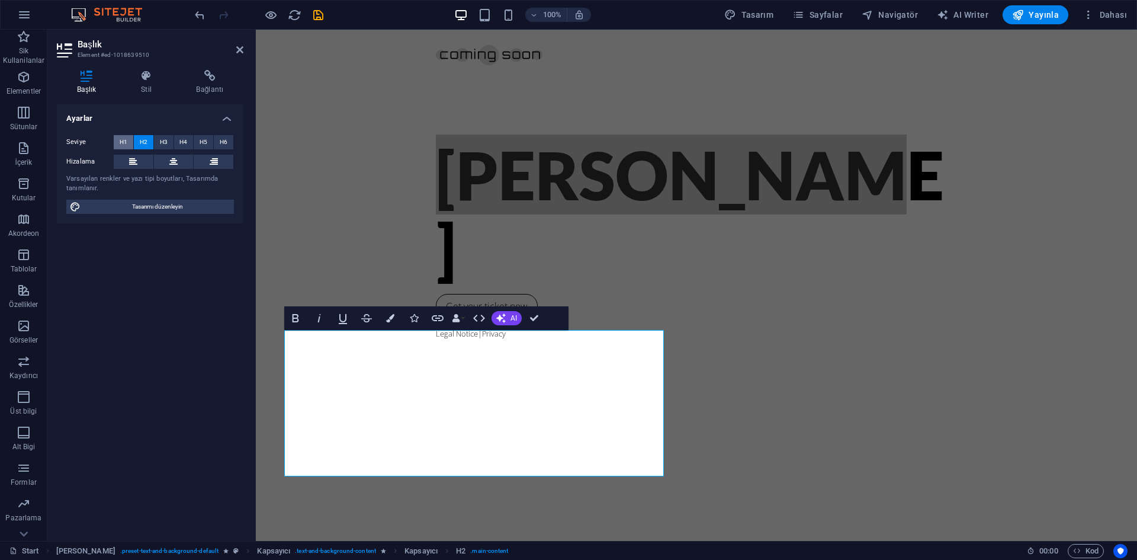
click at [123, 144] on span "H1" at bounding box center [124, 142] width 8 height 14
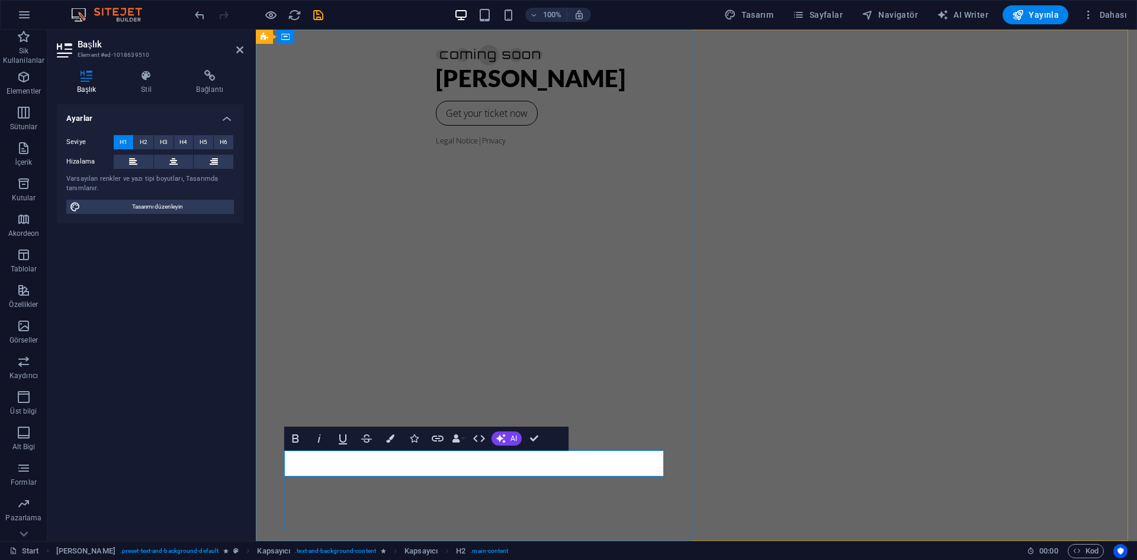
click at [436, 91] on h1 "​[PERSON_NAME]" at bounding box center [696, 78] width 521 height 26
click at [457, 91] on h1 "​[PERSON_NAME]" at bounding box center [696, 78] width 521 height 26
click at [473, 345] on div "​[PERSON_NAME] Get your ticket now Legal Notice | Privacy" at bounding box center [697, 285] width 882 height 511
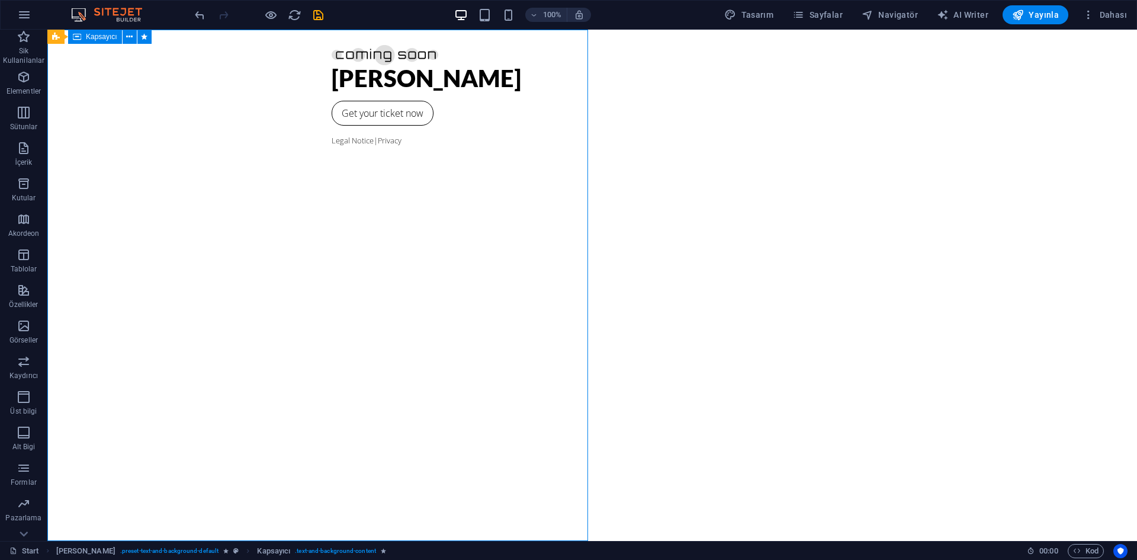
click at [553, 345] on div "[PERSON_NAME] Get your ticket now Legal Notice | Privacy" at bounding box center [592, 285] width 1090 height 511
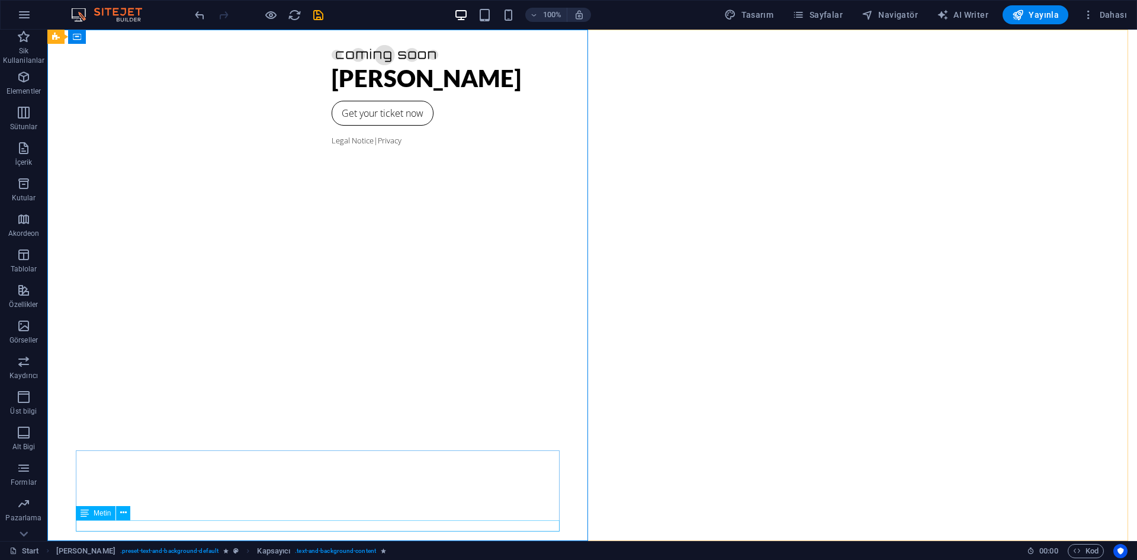
click at [134, 508] on div "Metin" at bounding box center [107, 513] width 62 height 15
click at [332, 126] on div "Get your ticket now" at bounding box center [592, 113] width 521 height 25
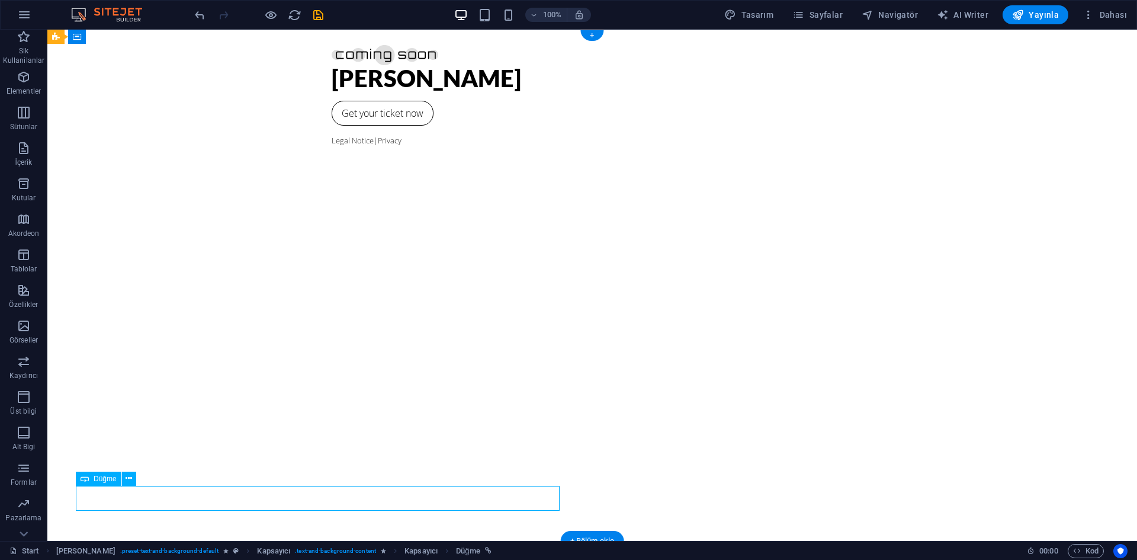
click at [332, 126] on div "Get your ticket now" at bounding box center [592, 113] width 521 height 25
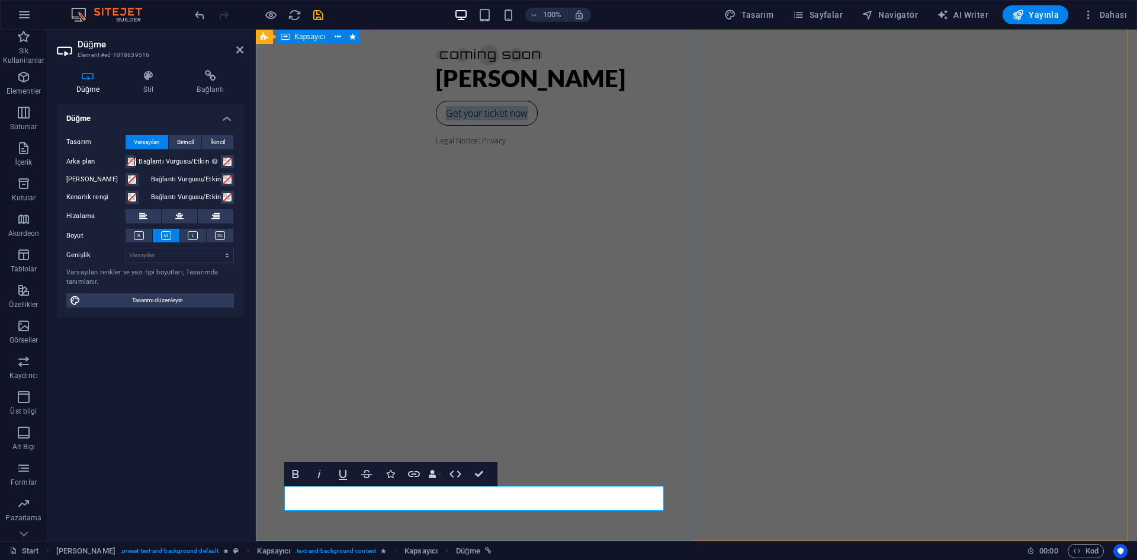
copy link "Get your ticket now"
click at [473, 365] on div "[PERSON_NAME] Get your ticket now Legal Notice | Privacy" at bounding box center [697, 285] width 882 height 511
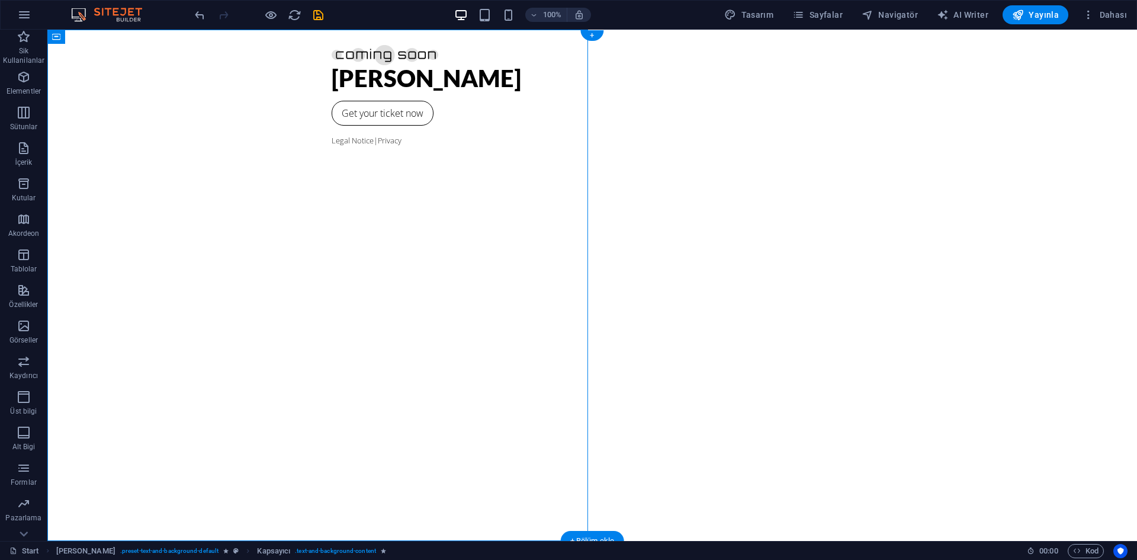
click at [332, 126] on div "Get your ticket now" at bounding box center [592, 113] width 521 height 25
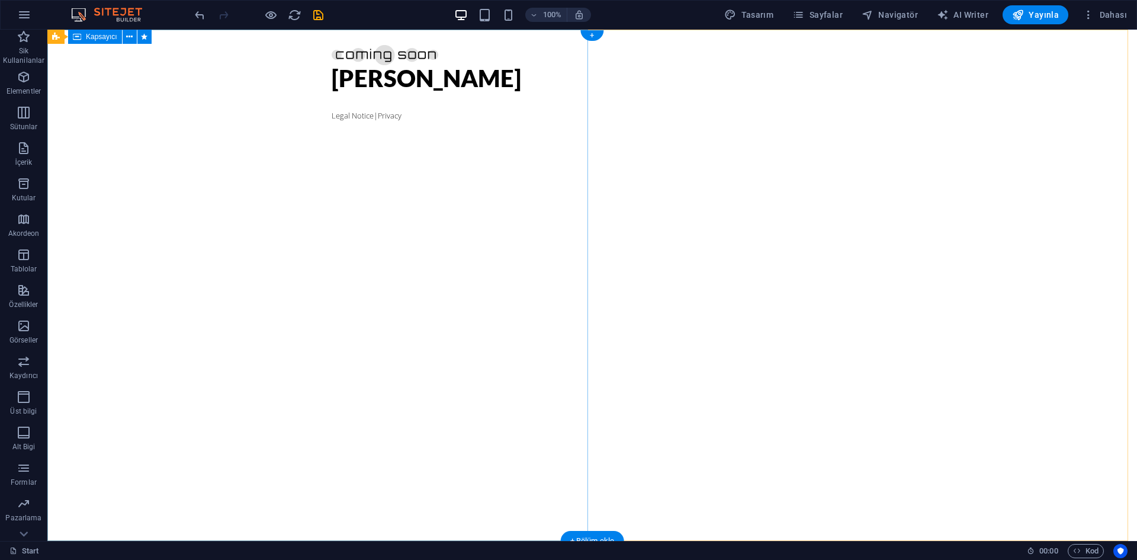
click at [263, 402] on div "[PERSON_NAME] Legal Notice | Privacy" at bounding box center [592, 285] width 1090 height 511
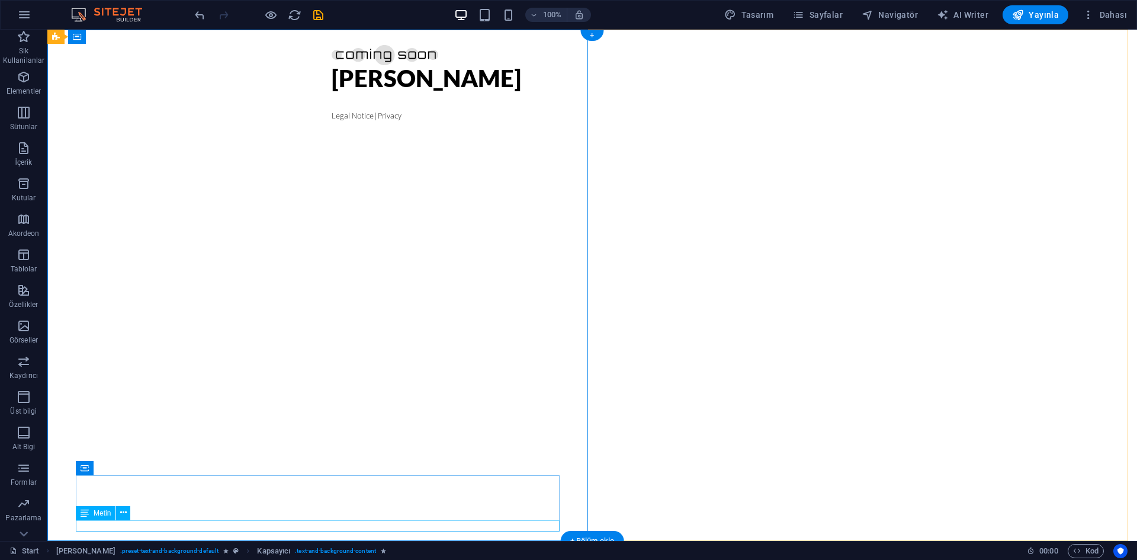
click at [332, 121] on div "Legal Notice | Privacy" at bounding box center [592, 115] width 521 height 11
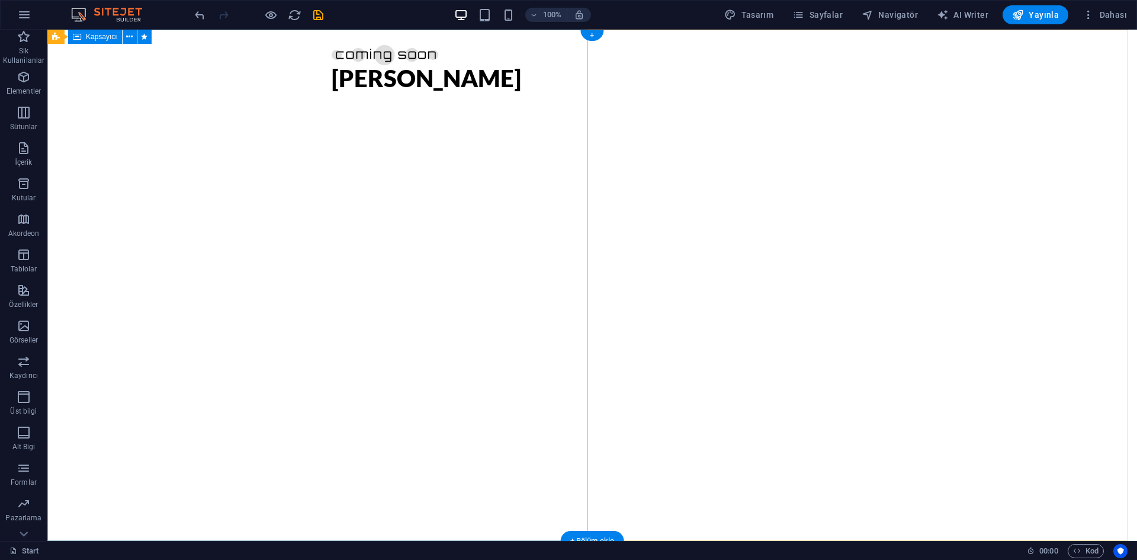
click at [229, 418] on div "[PERSON_NAME]" at bounding box center [592, 285] width 1090 height 511
click at [332, 55] on div at bounding box center [592, 52] width 521 height 26
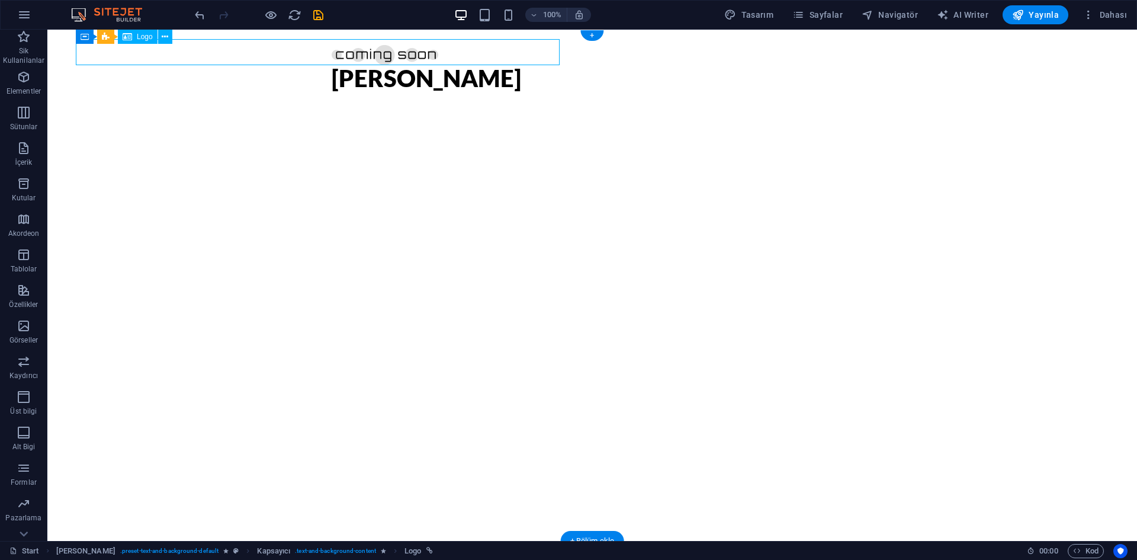
click at [332, 55] on div at bounding box center [592, 52] width 521 height 26
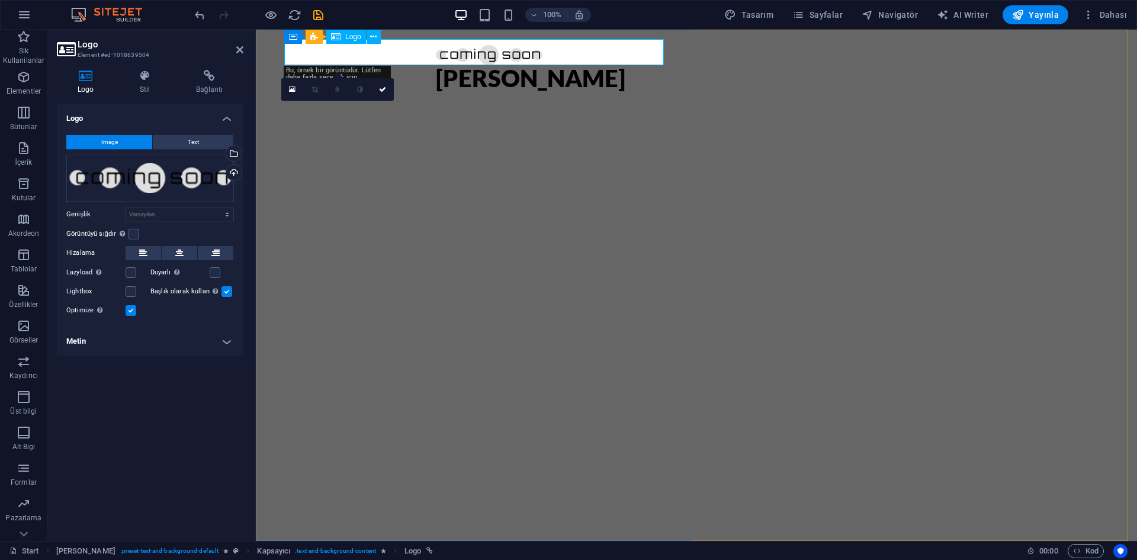
click at [436, 47] on div at bounding box center [696, 52] width 521 height 26
click at [621, 181] on div "[PERSON_NAME]" at bounding box center [697, 285] width 882 height 511
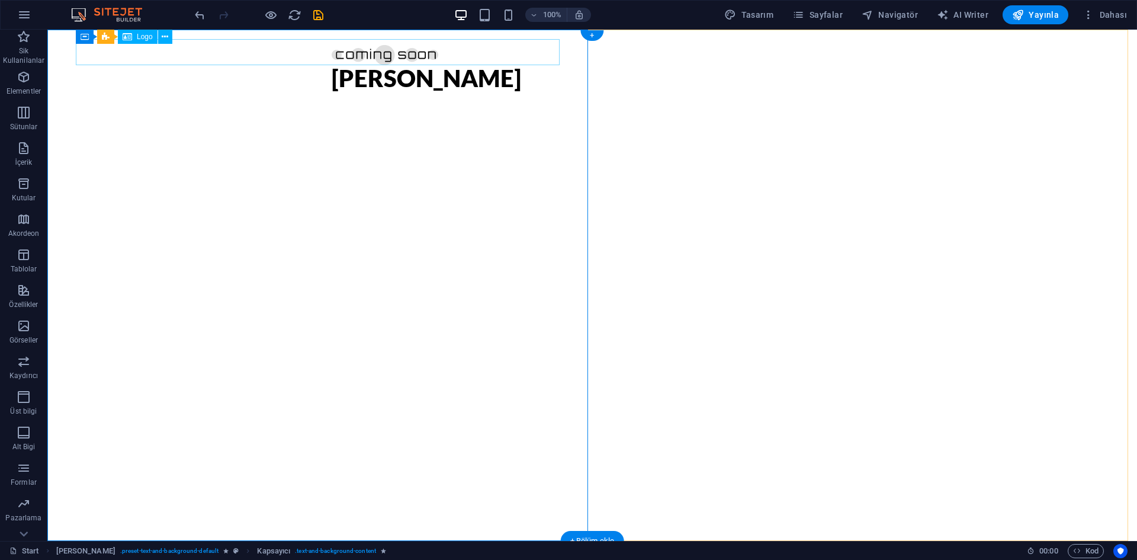
click at [332, 60] on div at bounding box center [592, 52] width 521 height 26
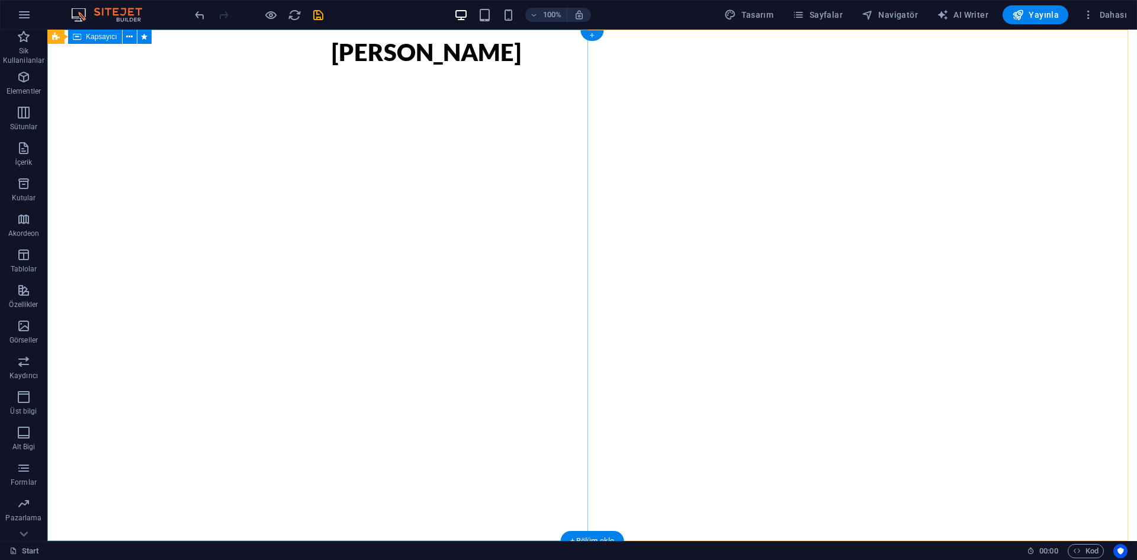
click at [289, 179] on div "[PERSON_NAME]" at bounding box center [592, 285] width 1090 height 511
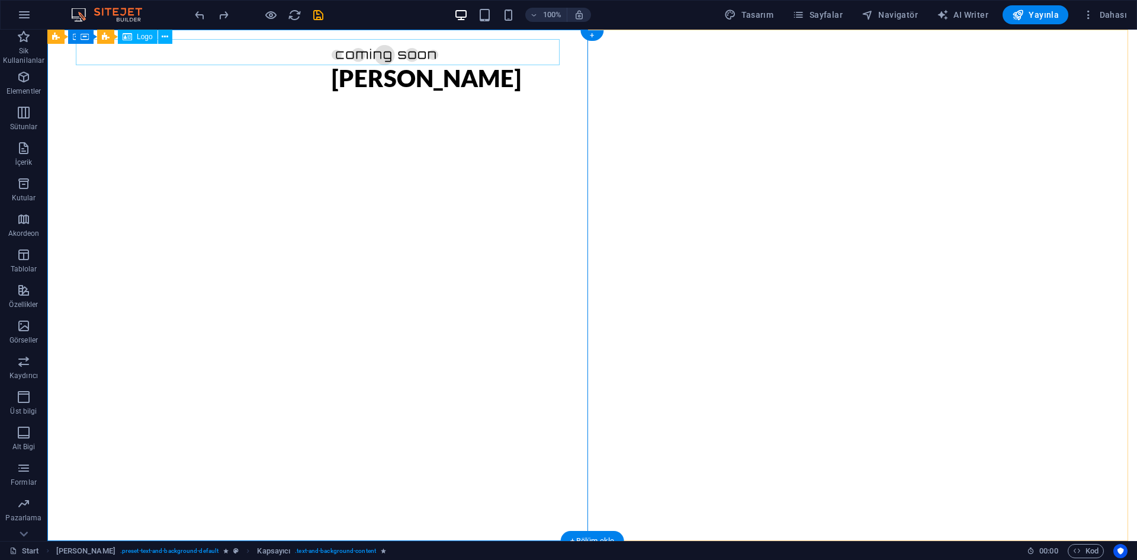
click at [332, 56] on div at bounding box center [592, 52] width 521 height 26
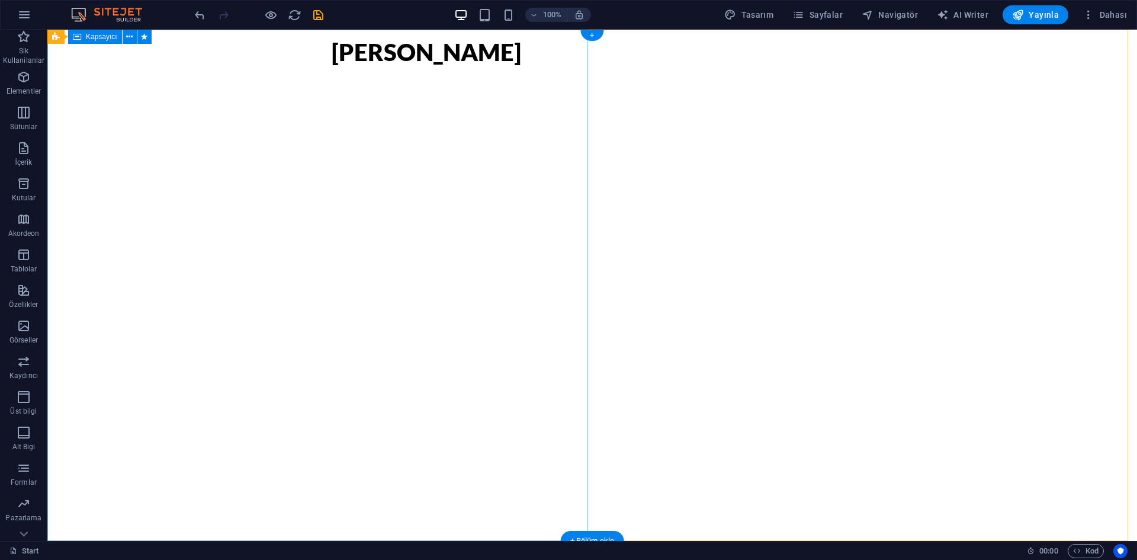
click at [217, 140] on div "[PERSON_NAME]" at bounding box center [592, 285] width 1090 height 511
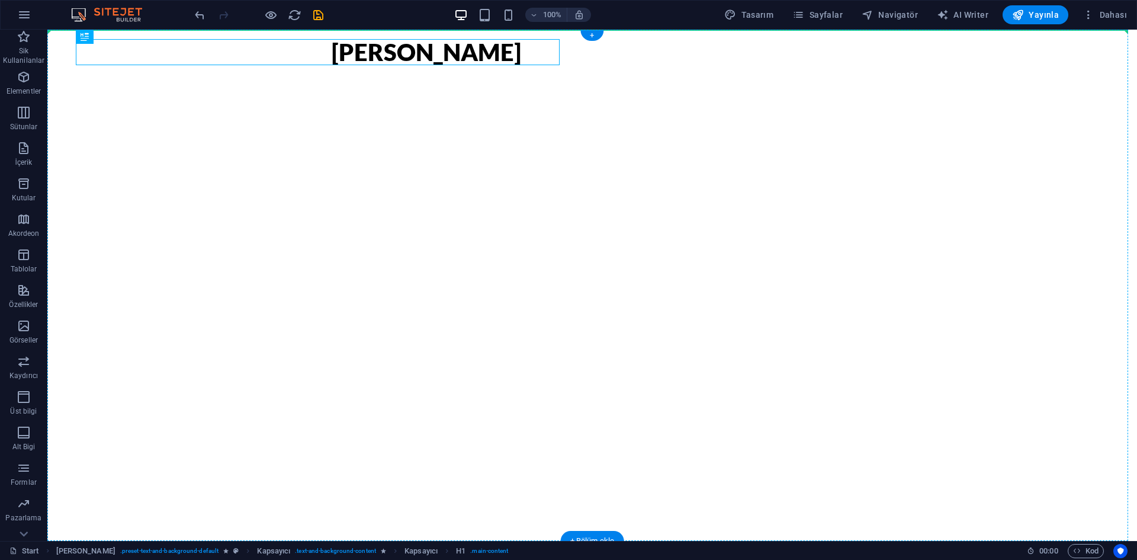
drag, startPoint x: 180, startPoint y: 59, endPoint x: 223, endPoint y: 137, distance: 89.1
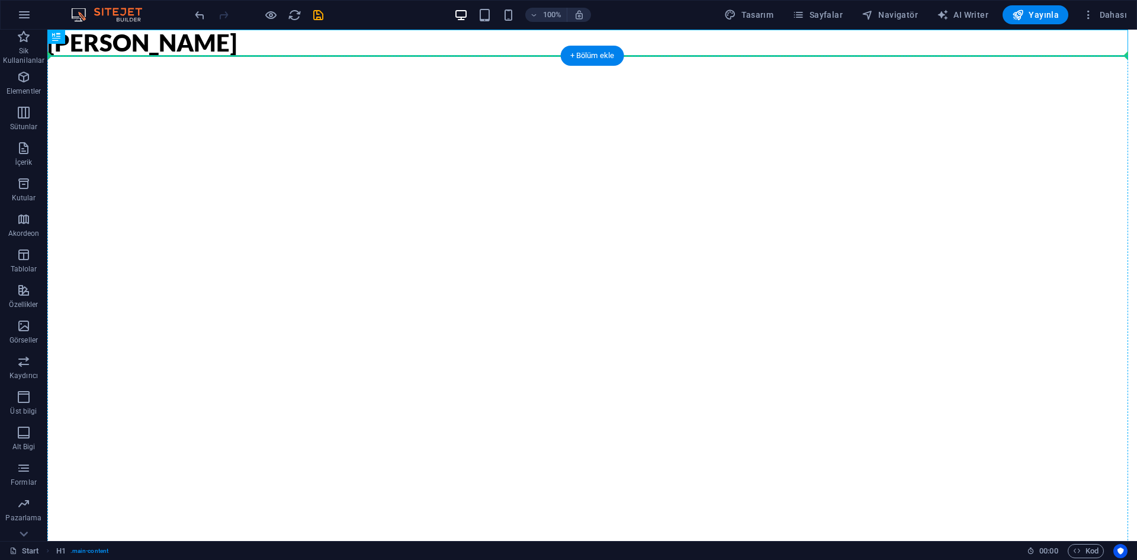
drag, startPoint x: 164, startPoint y: 48, endPoint x: 198, endPoint y: 175, distance: 131.9
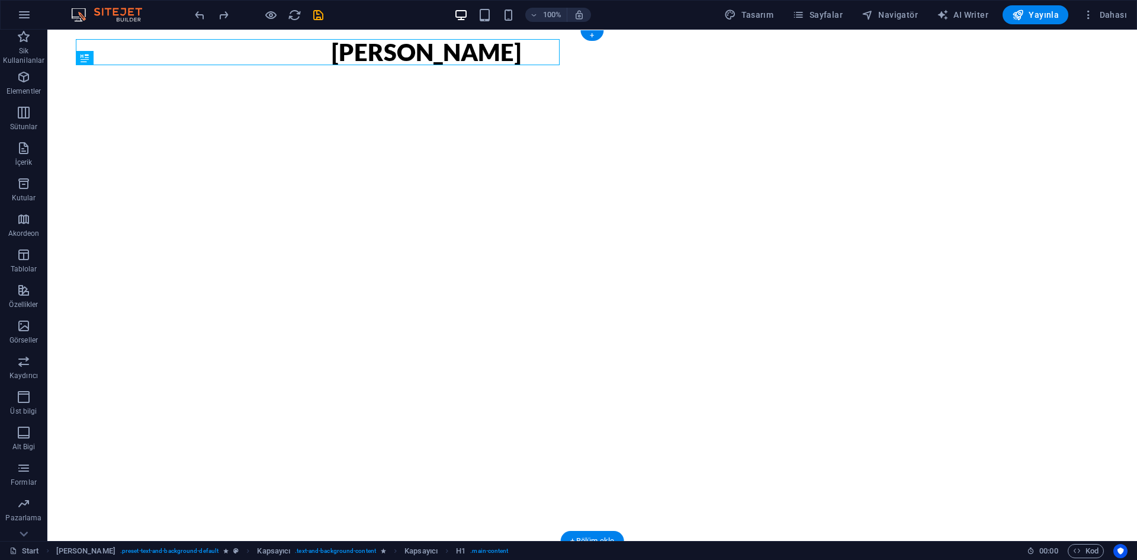
click at [200, 175] on div "[PERSON_NAME]" at bounding box center [592, 285] width 1090 height 511
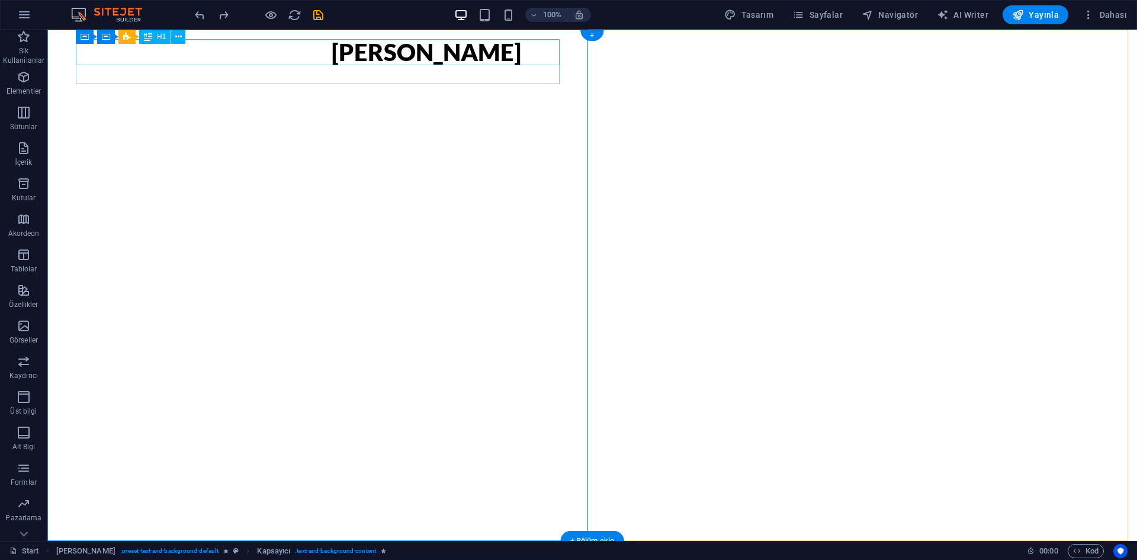
click at [332, 55] on div "[PERSON_NAME]" at bounding box center [592, 52] width 521 height 26
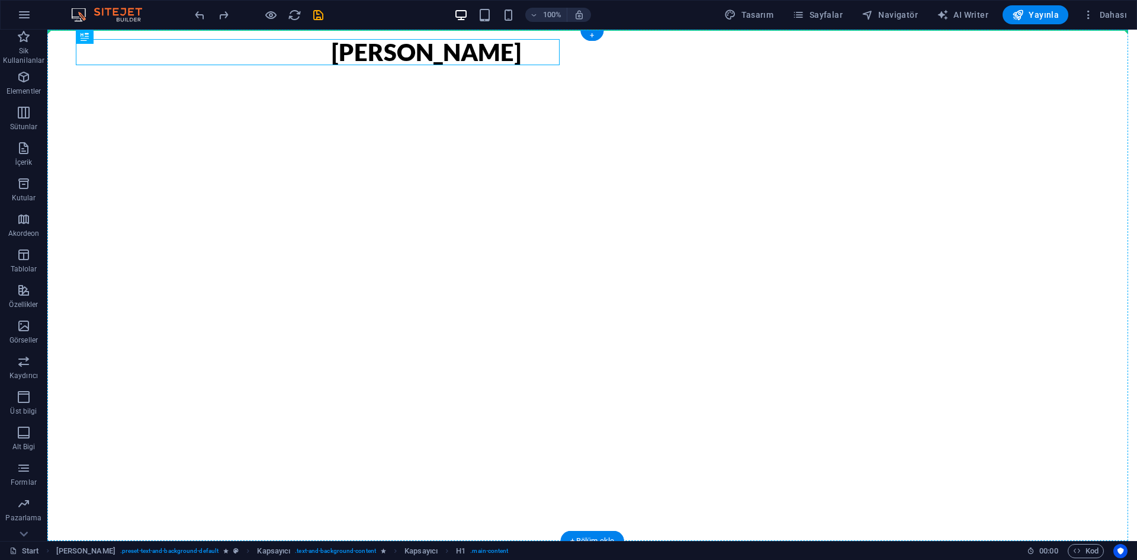
drag, startPoint x: 198, startPoint y: 55, endPoint x: 206, endPoint y: 87, distance: 33.5
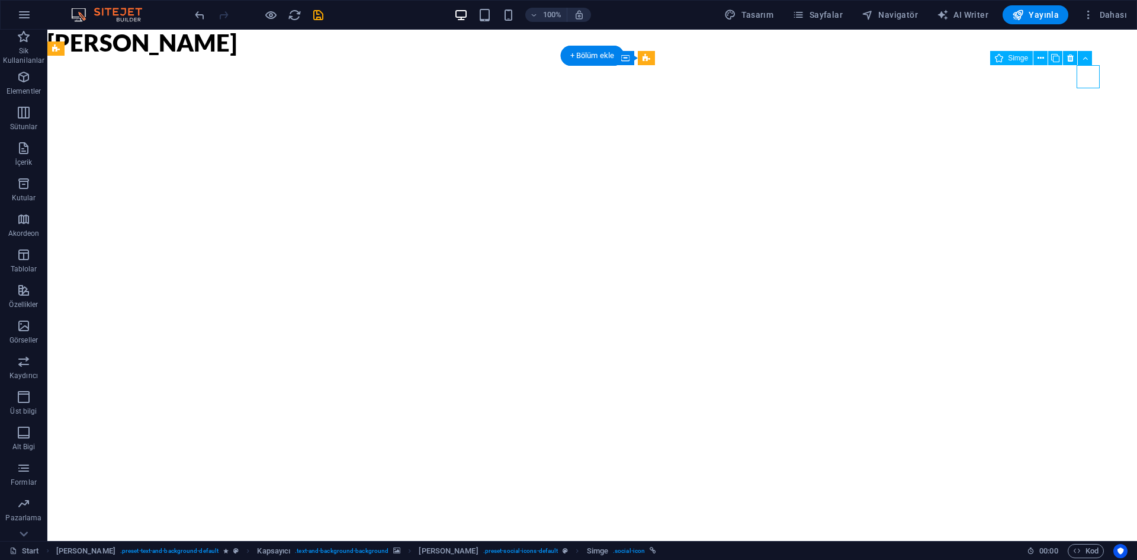
select select "xMidYMid"
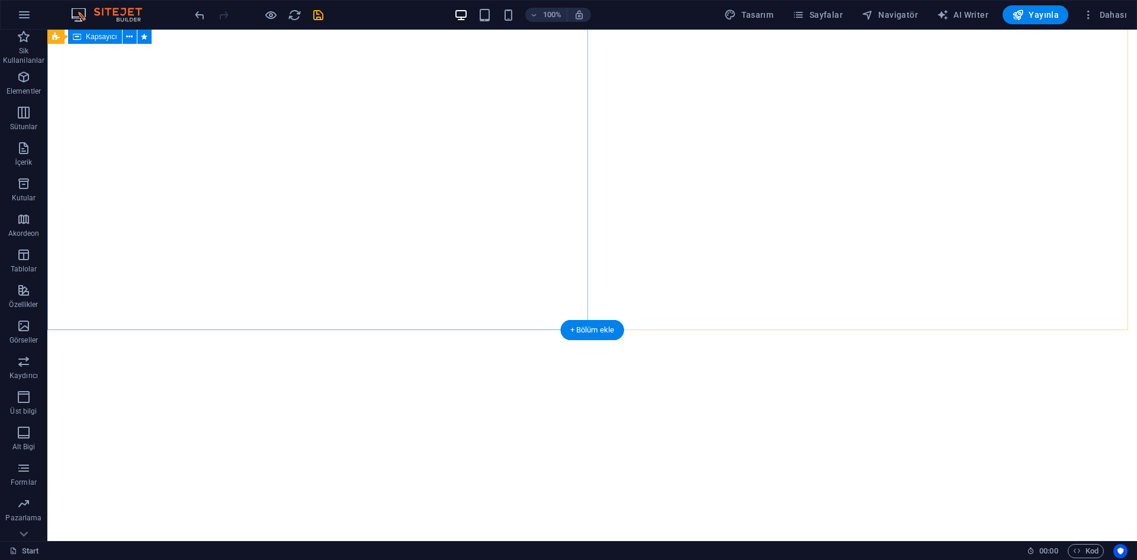
click at [463, 277] on div at bounding box center [592, 74] width 1090 height 511
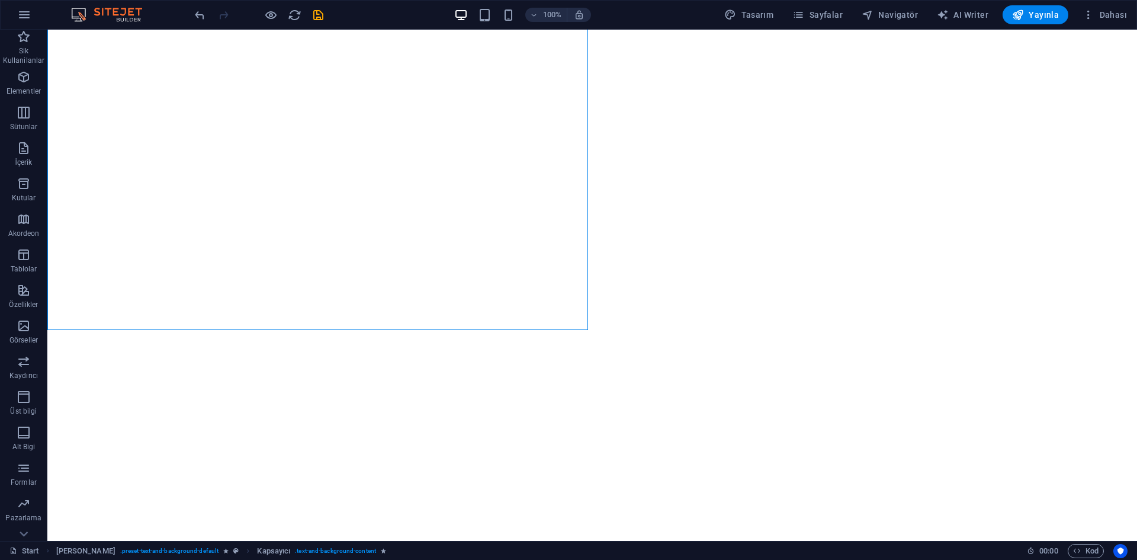
click at [895, 430] on div "Hepha Ajans İçeriği buraya bırak veya Element ekle Panoyu yapıştır Book the eve…" at bounding box center [592, 566] width 1090 height 1546
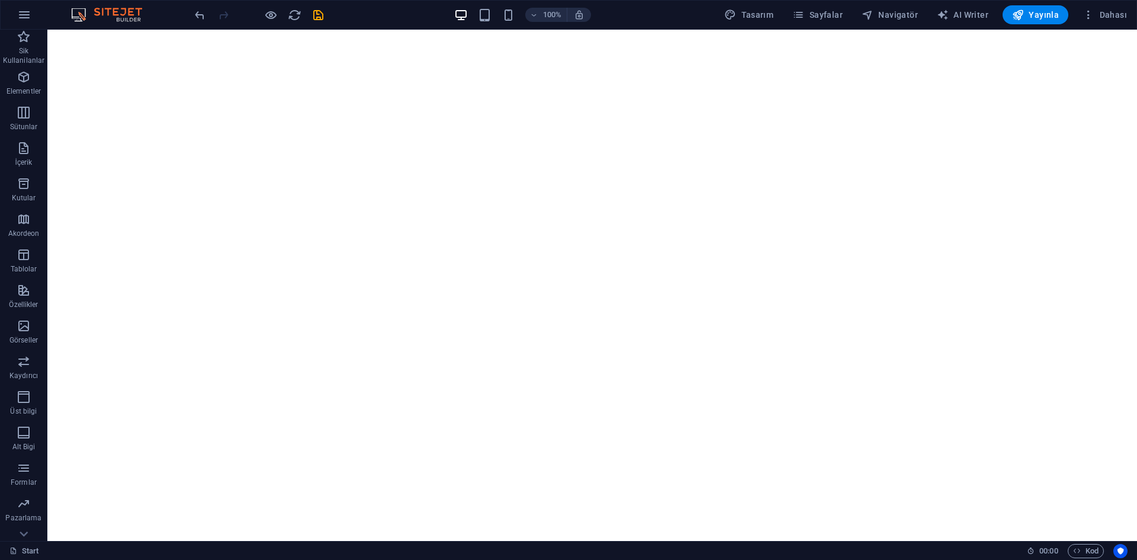
scroll to position [0, 0]
